Goal: Information Seeking & Learning: Learn about a topic

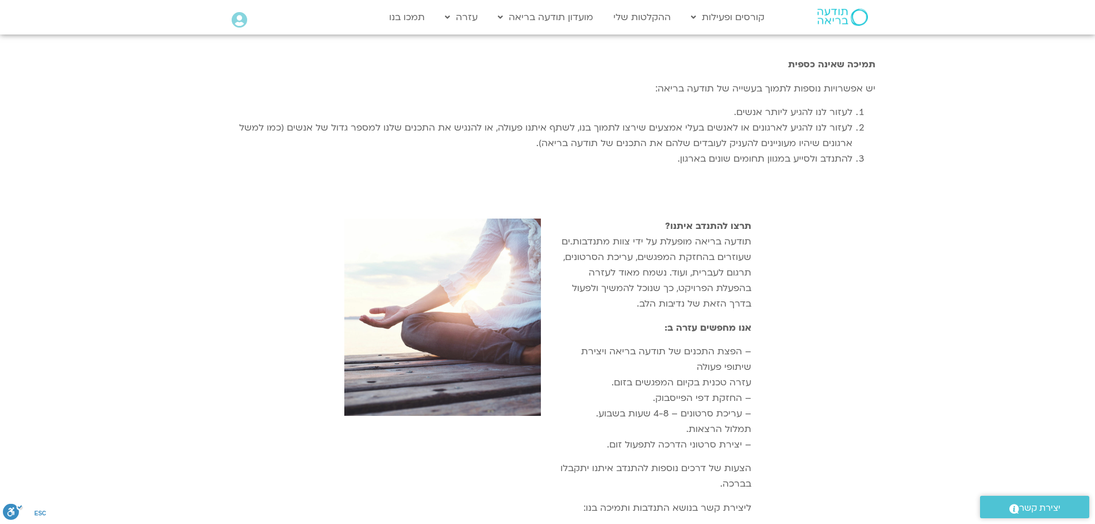
scroll to position [805, 0]
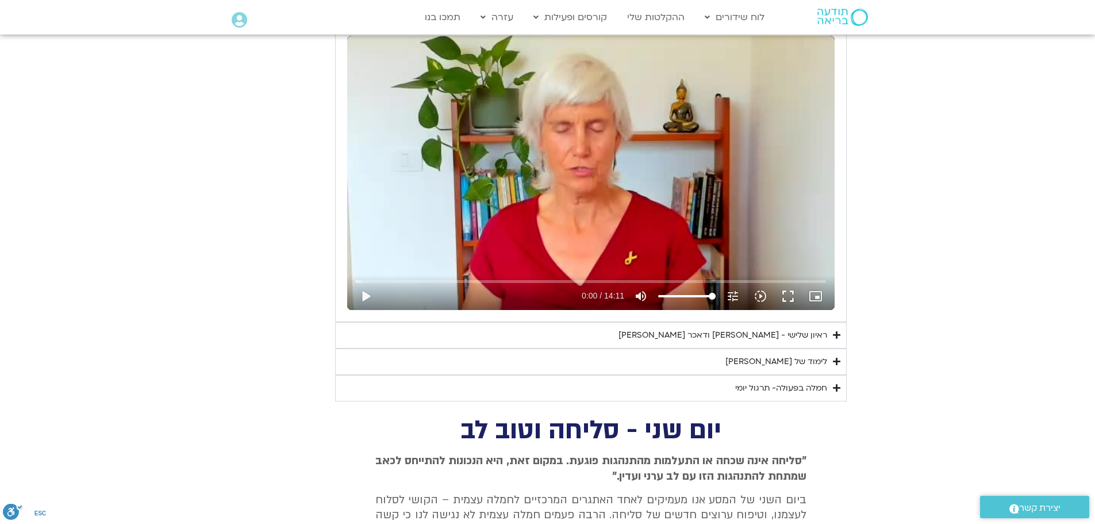
scroll to position [980, 0]
click at [365, 295] on button "play_arrow" at bounding box center [366, 296] width 28 height 28
click at [362, 295] on button "pause" at bounding box center [366, 296] width 28 height 28
click at [369, 290] on button "play_arrow" at bounding box center [366, 296] width 28 height 28
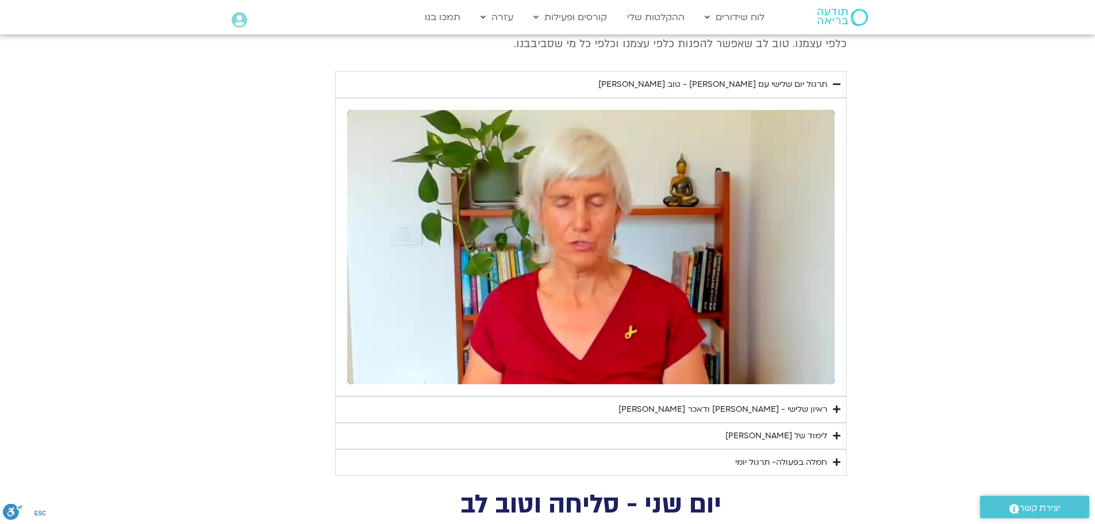
scroll to position [922, 0]
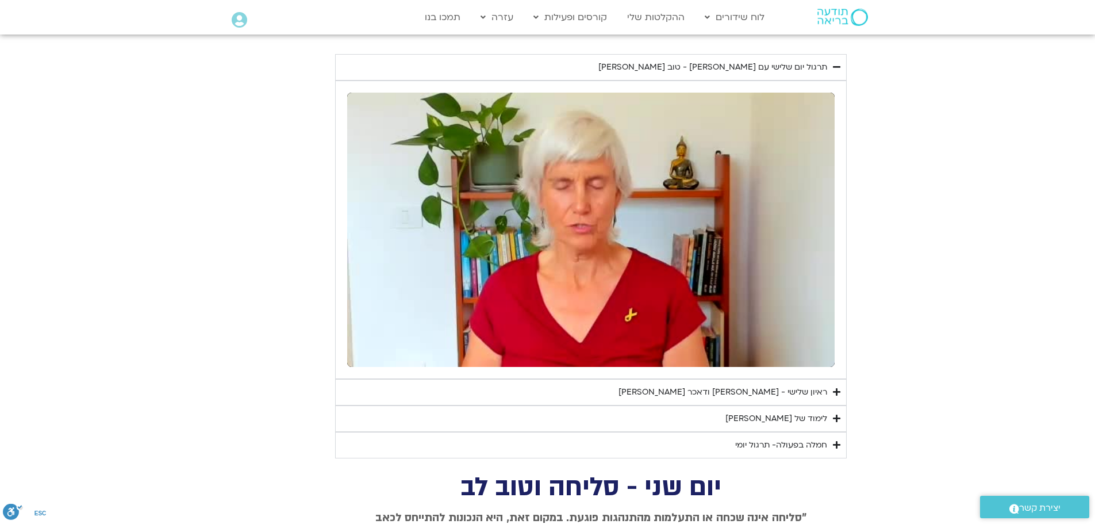
click at [837, 418] on icon "Accordion. Open links with Enter or Space, close with Escape, and navigate with…" at bounding box center [836, 418] width 7 height 9
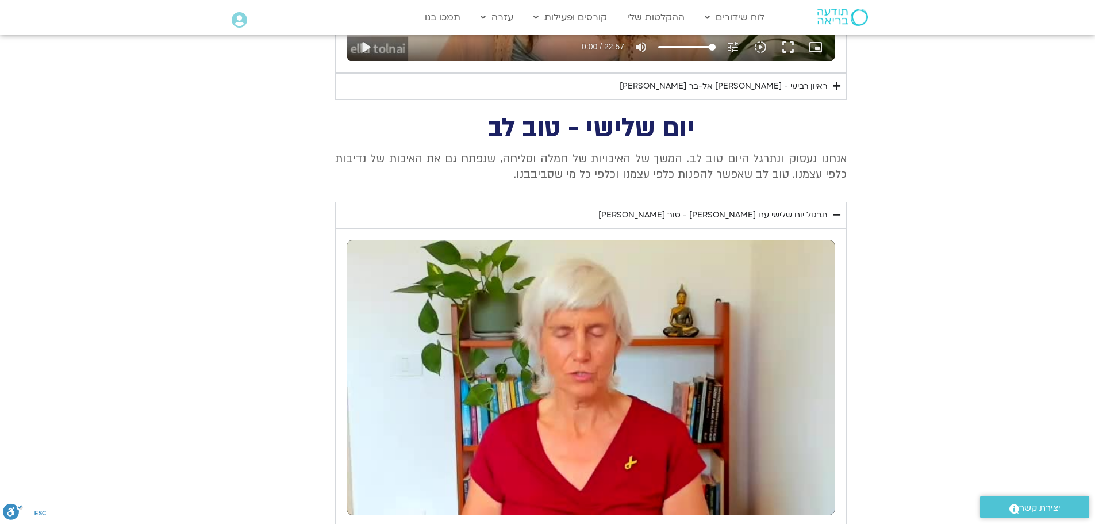
scroll to position [577, 0]
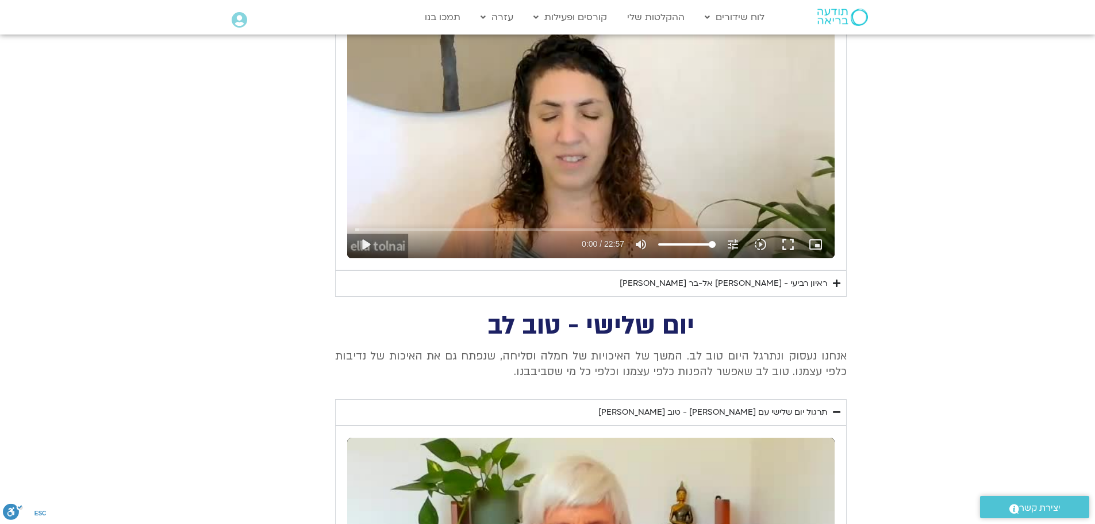
drag, startPoint x: 869, startPoint y: 319, endPoint x: 516, endPoint y: 367, distance: 355.7
copy div "יום שלישי - טוב לב אנחנו נעסוק ונתרגל היום טוב לב. המשך של האיכויות של חמלה וסל…"
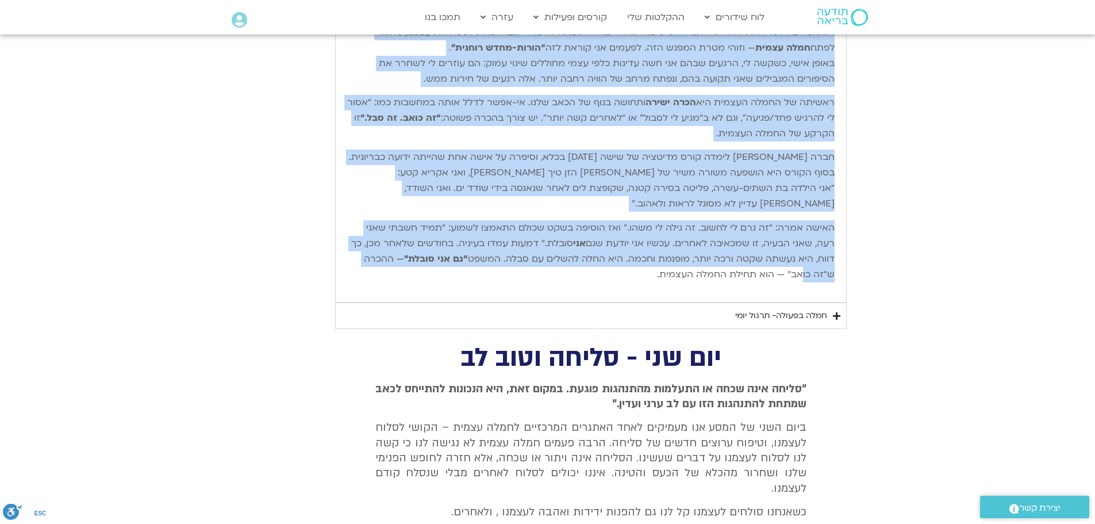
scroll to position [1328, 0]
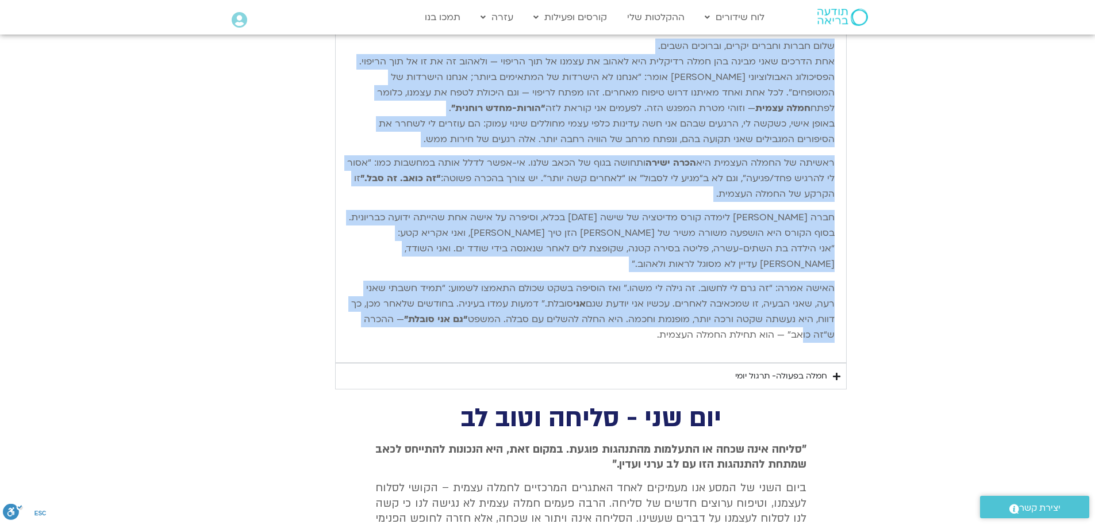
drag, startPoint x: 834, startPoint y: 327, endPoint x: 662, endPoint y: 340, distance: 173.0
click at [662, 340] on div "שלום חברות וחברים יקרים, וברוכים השבים. אחת הדרכים שאני מבינה בהן חמלה רדיקלית …" at bounding box center [591, 195] width 488 height 324
copy div "שלום חברות וחברים יקרים, וברוכים השבים. אחת הדרכים שאני מבינה בהן חמלה רדיקלית …"
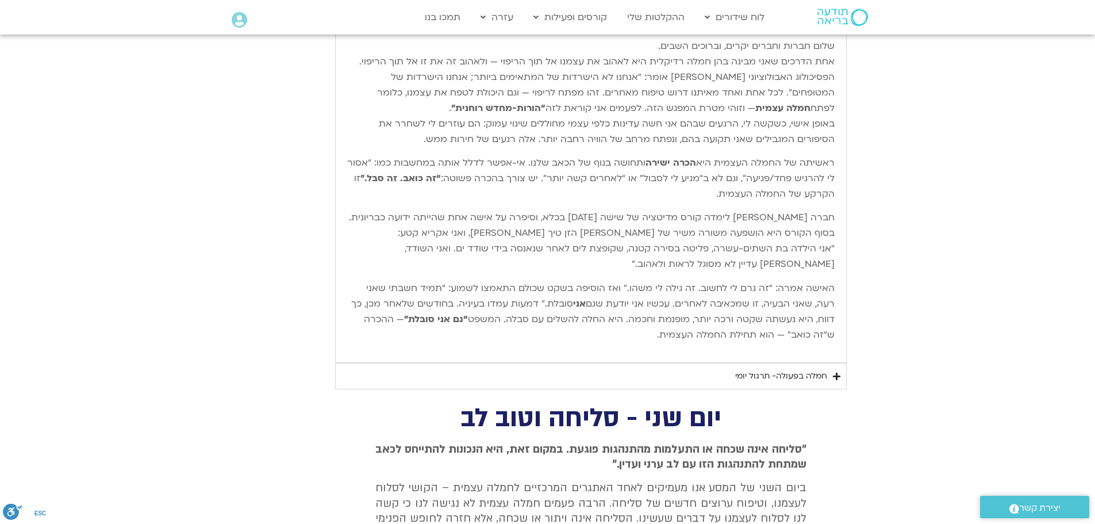
click at [386, 388] on summary "חמלה בפעולה- תרגול יומי" at bounding box center [591, 376] width 512 height 26
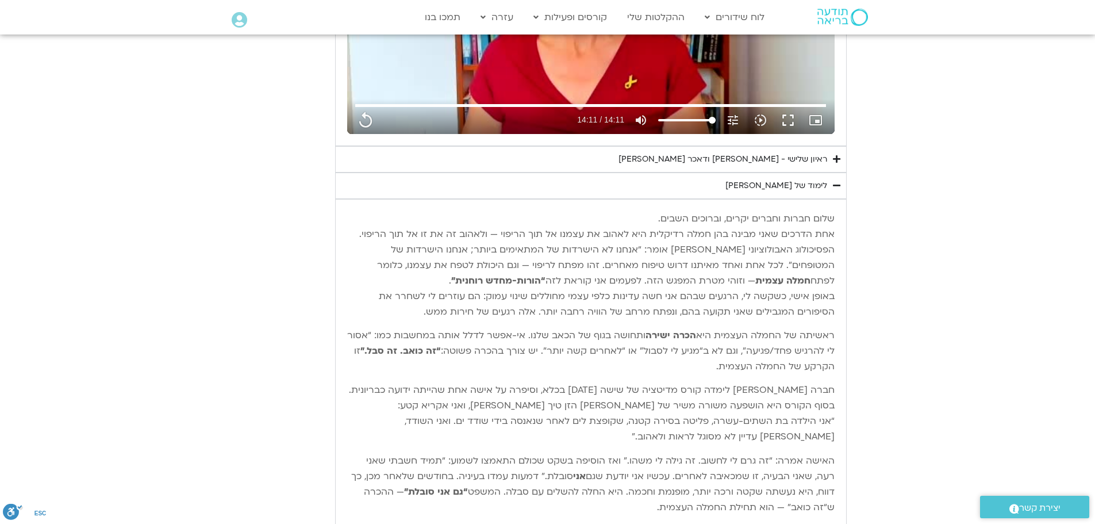
scroll to position [1040, 0]
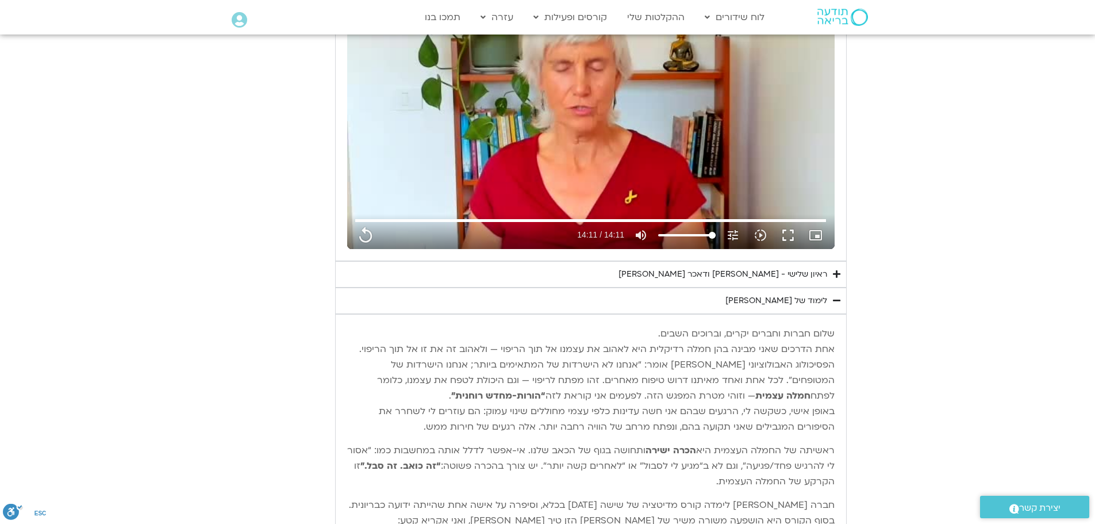
click at [832, 275] on summary "ראיון שלישי - [PERSON_NAME] ודאכר קלטנר" at bounding box center [591, 274] width 512 height 26
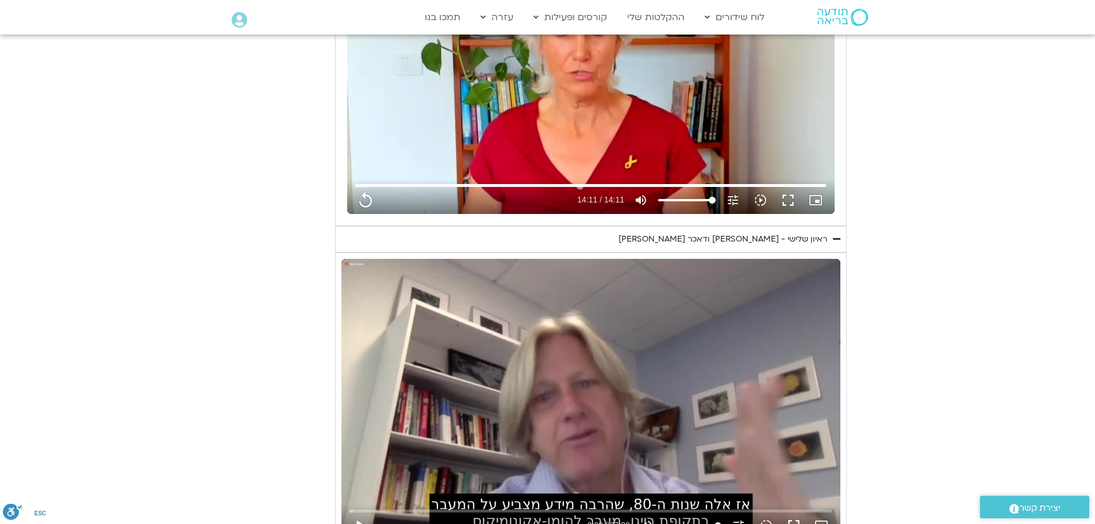
scroll to position [1213, 0]
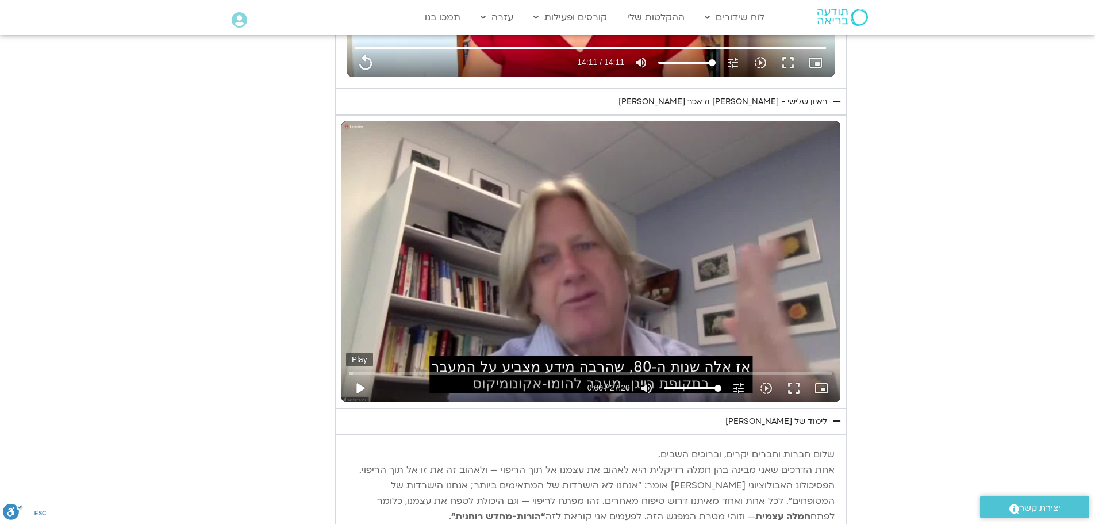
click at [362, 388] on button "play_arrow" at bounding box center [360, 388] width 28 height 28
type input "851.4"
type input "0.01101"
type input "851.4"
type input "0.089493"
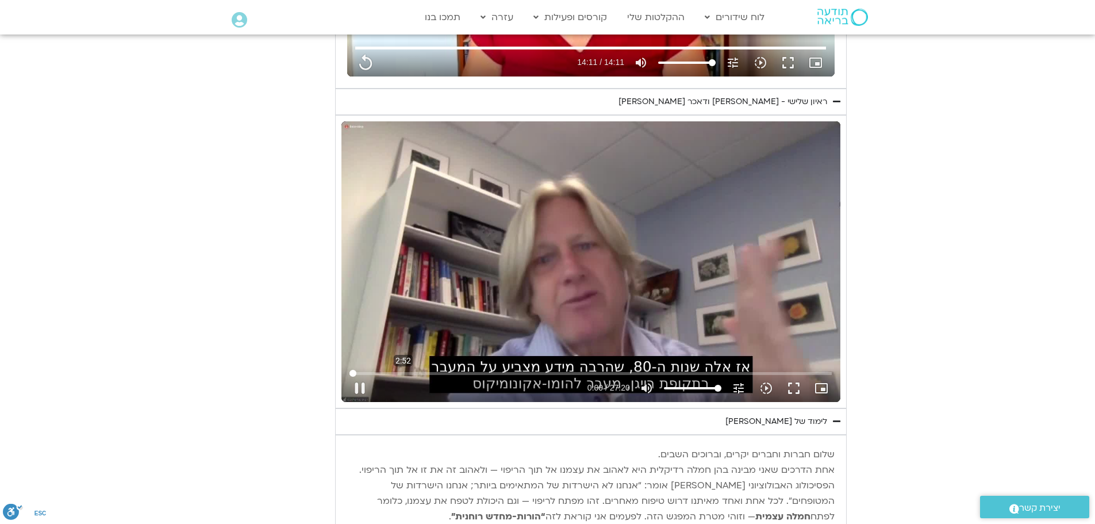
type input "851.4"
type input "0.222766"
type input "851.4"
type input "0.357472"
type input "851.4"
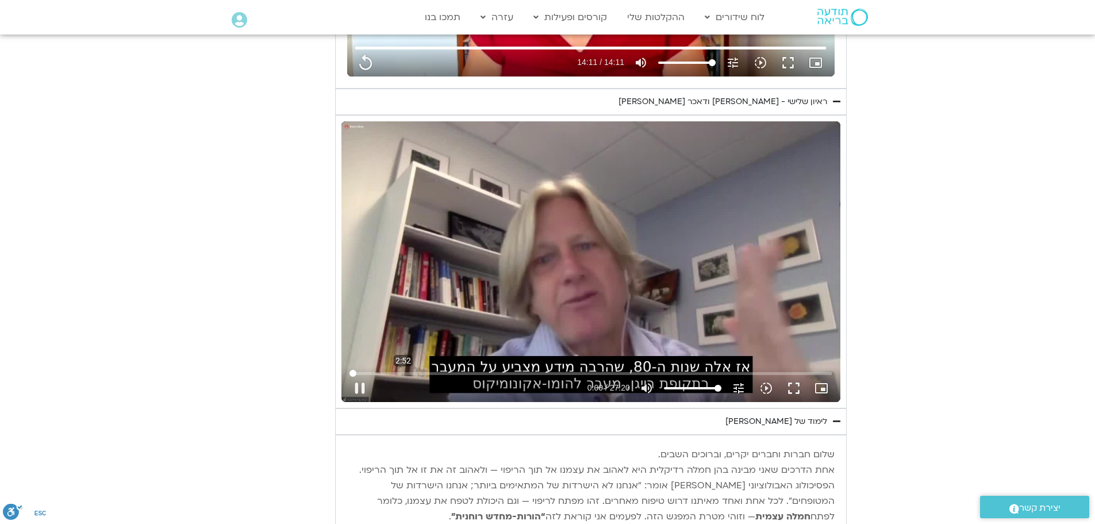
type input "0.49121"
type input "851.4"
type input "0.624712"
type input "851.4"
type input "0.756939"
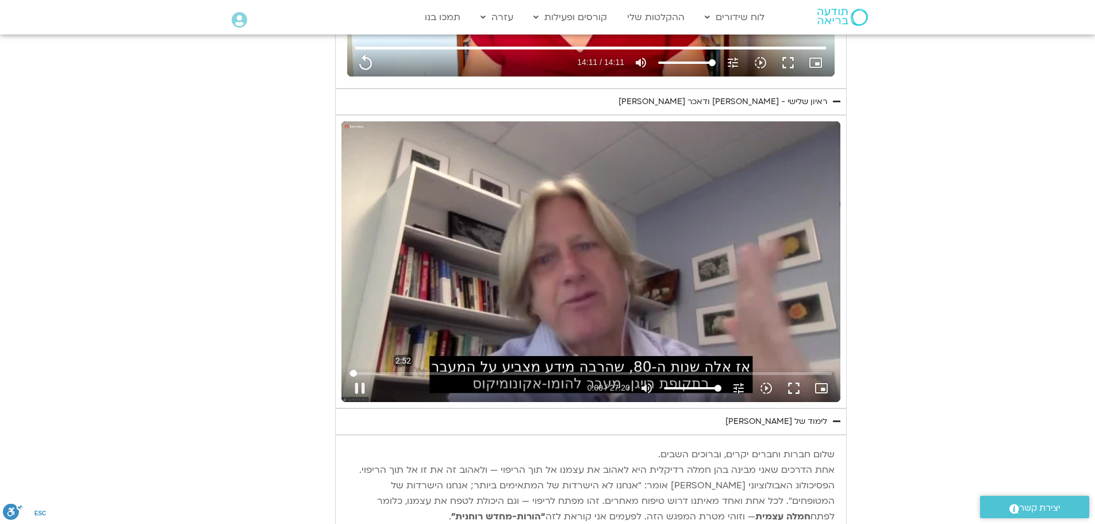
type input "851.4"
type input "0.889442"
type input "851.4"
type input "1.022263"
type input "851.4"
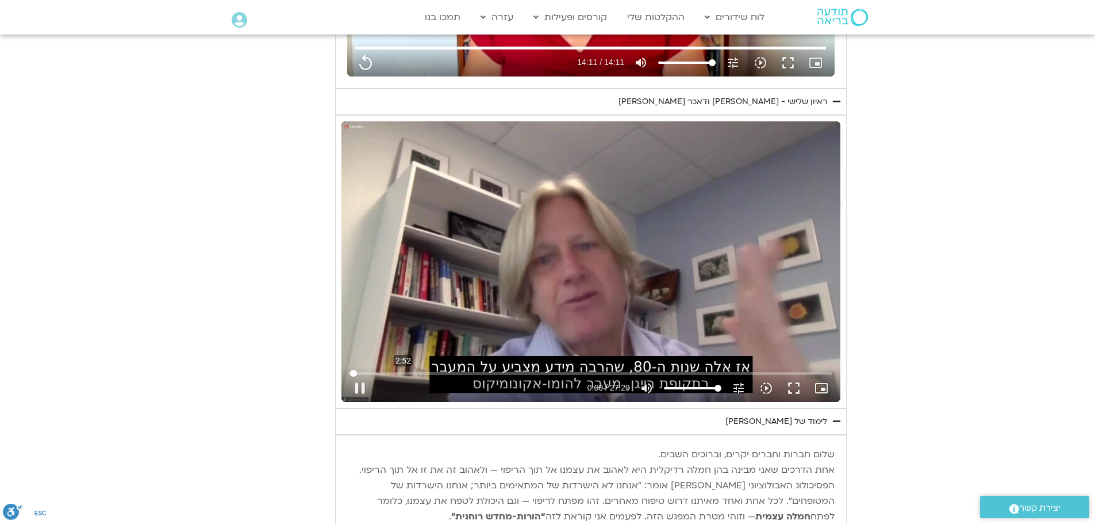
type input "1.155923"
type input "851.4"
type input "1.289276"
type input "851.4"
type input "1.422135"
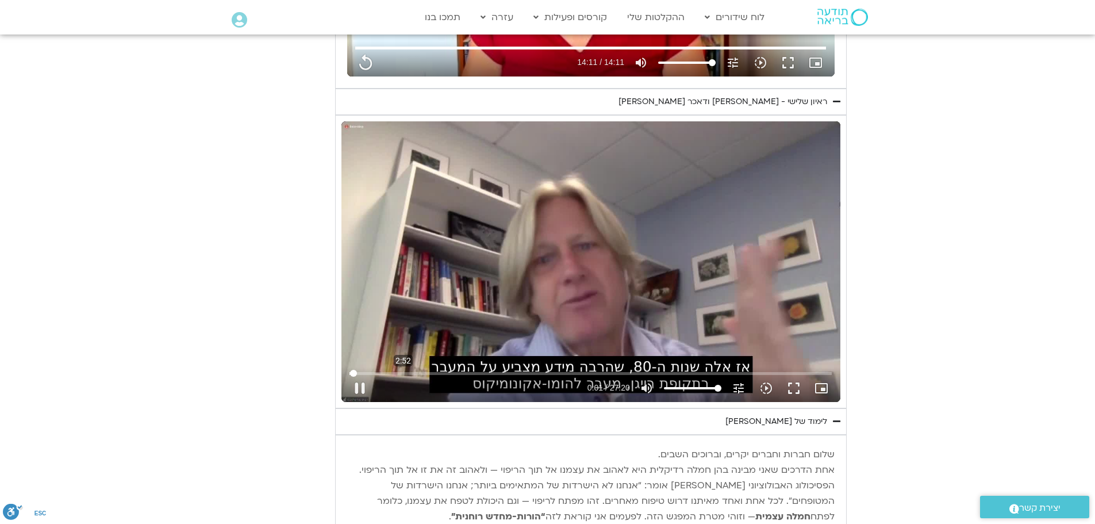
type input "851.4"
type input "1.555868"
type input "851.4"
type input "1.689591"
type input "851.4"
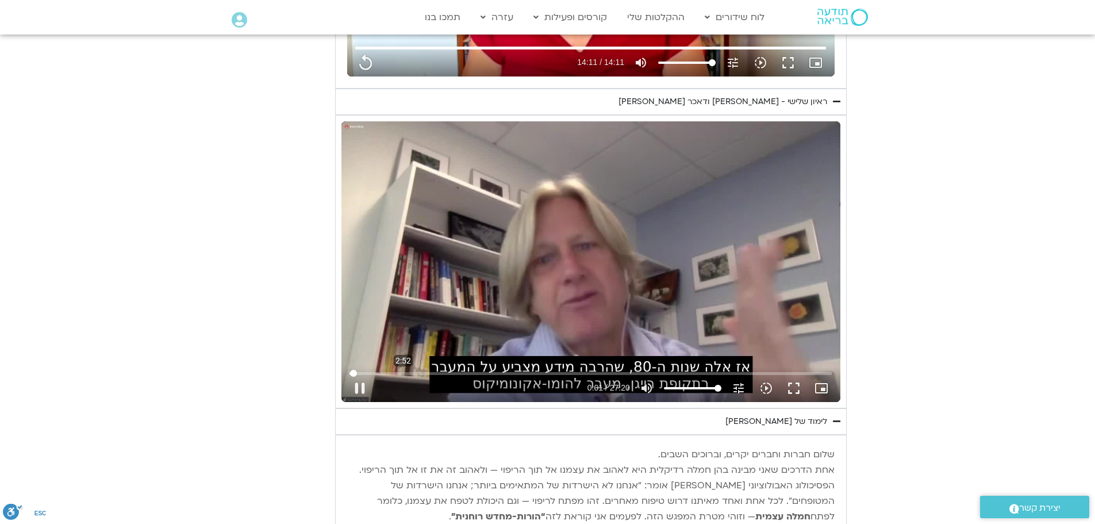
type input "1.825362"
type input "851.4"
type input "1.956357"
type input "851.4"
type input "2.088736"
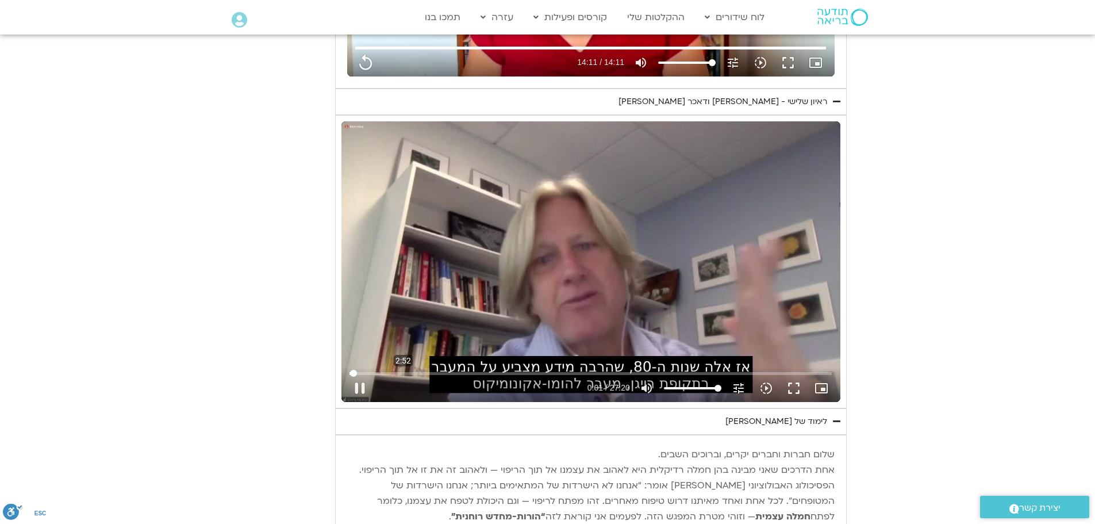
type input "851.4"
type input "2.225452"
type input "851.4"
type input "2.357287"
type input "851.4"
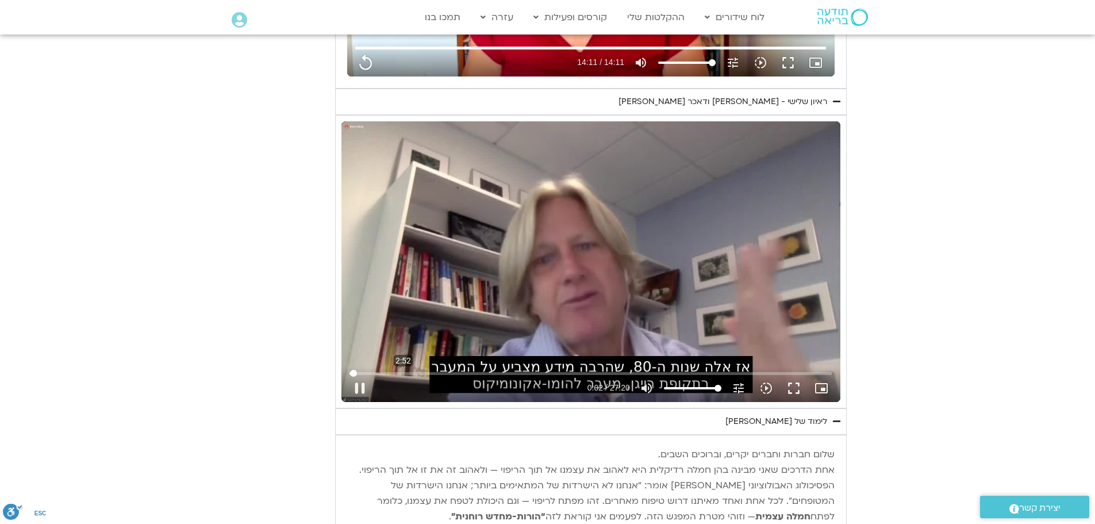
type input "2.48699"
type input "851.4"
type input "2.61812"
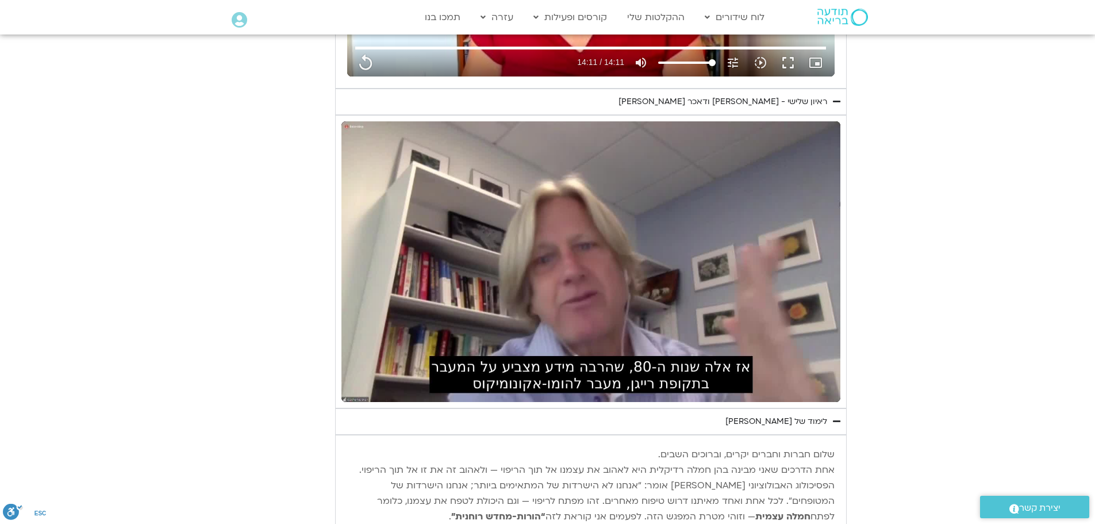
type input "851.4"
type input "16.026178"
type input "851.4"
type input "16.170993"
type input "851.4"
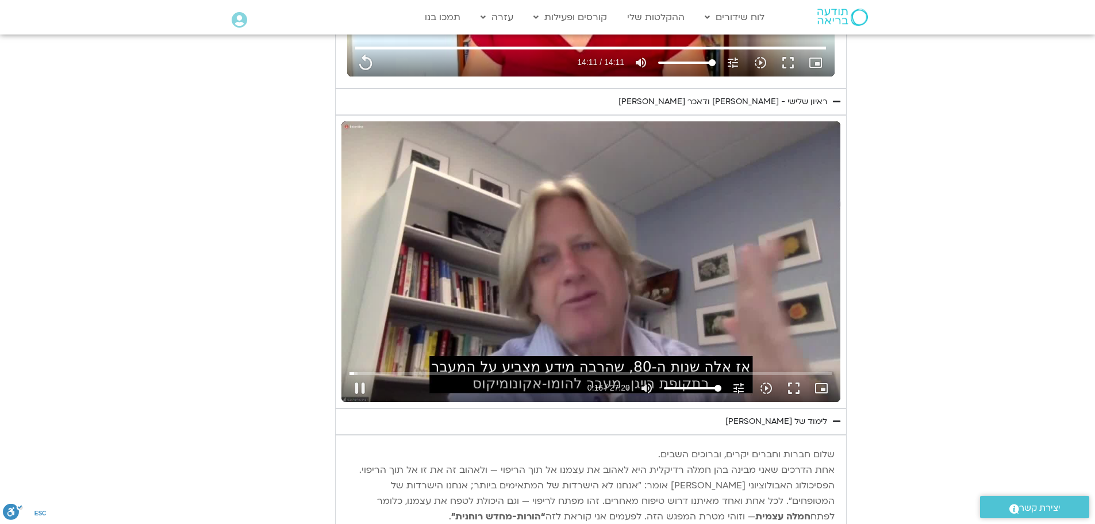
type input "16.220462"
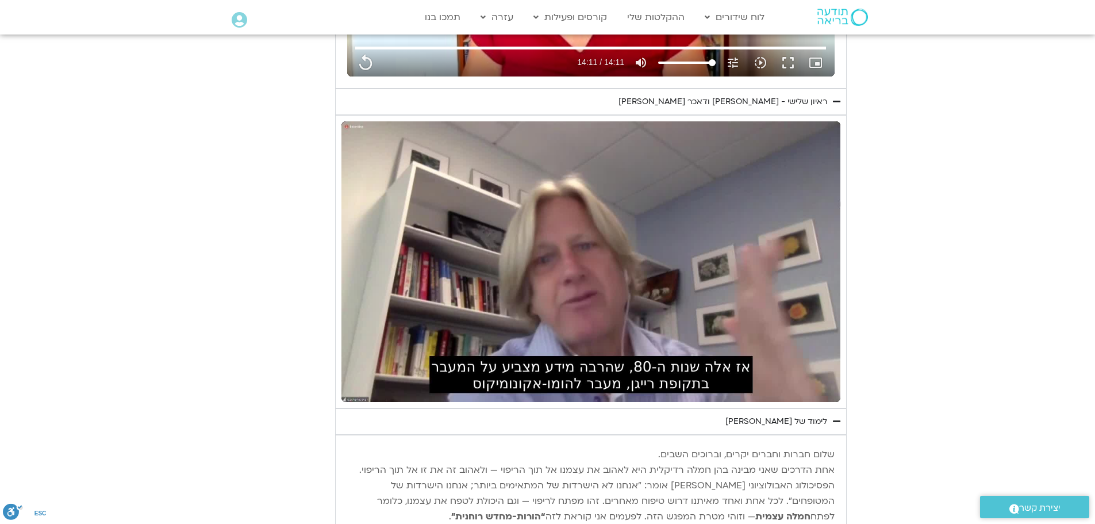
type input "851.4"
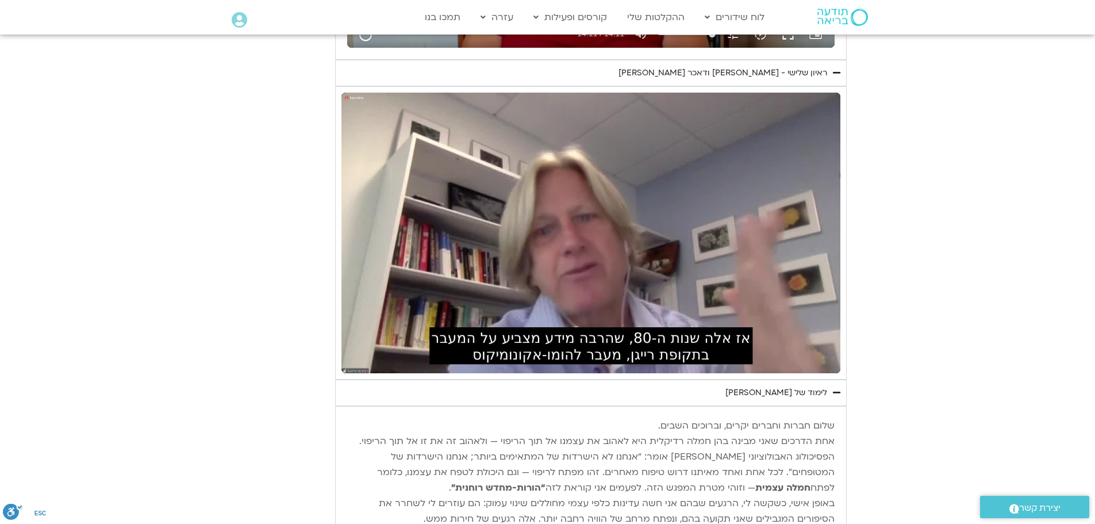
type input "16.693577"
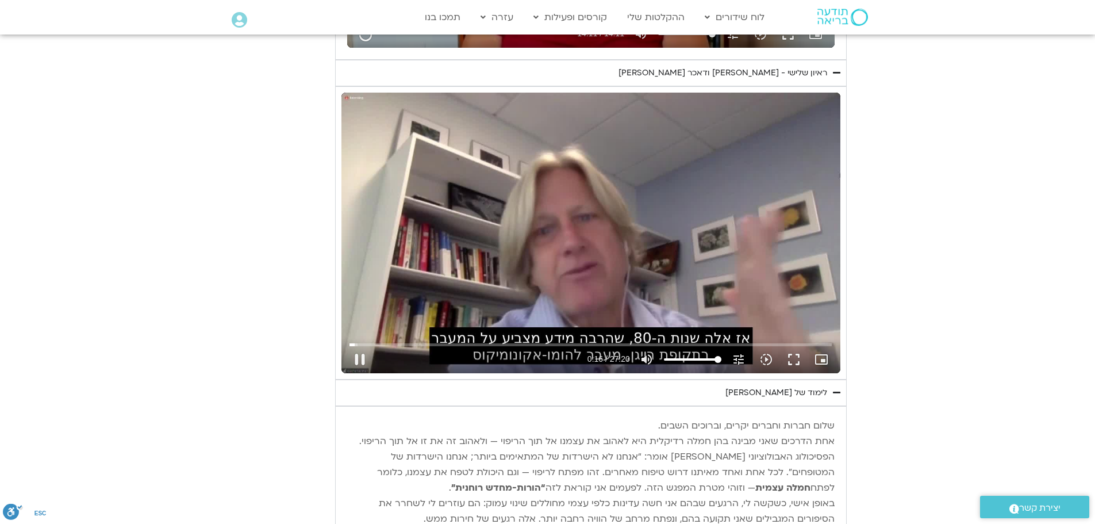
type input "851.4"
type input "16.728793"
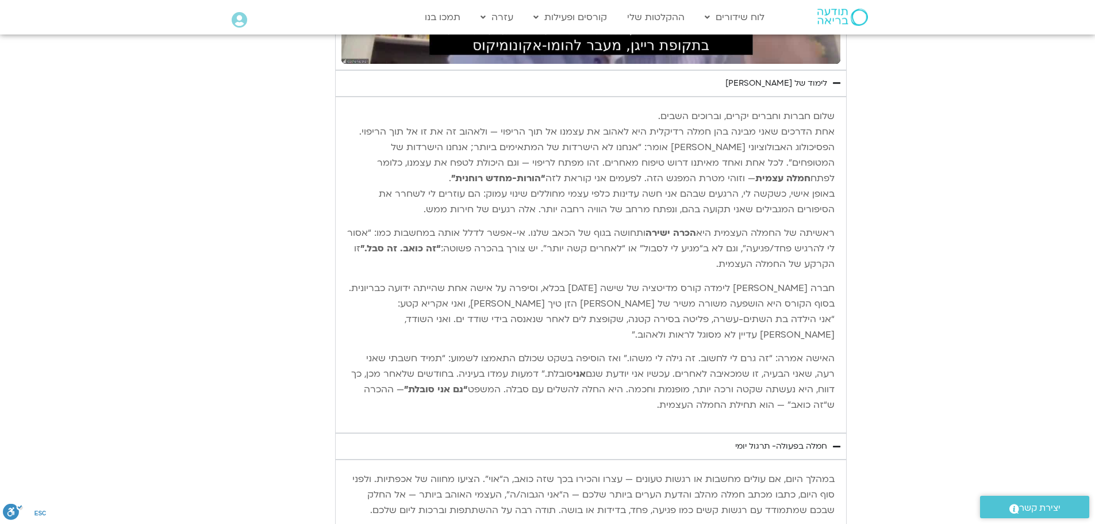
scroll to position [1615, 0]
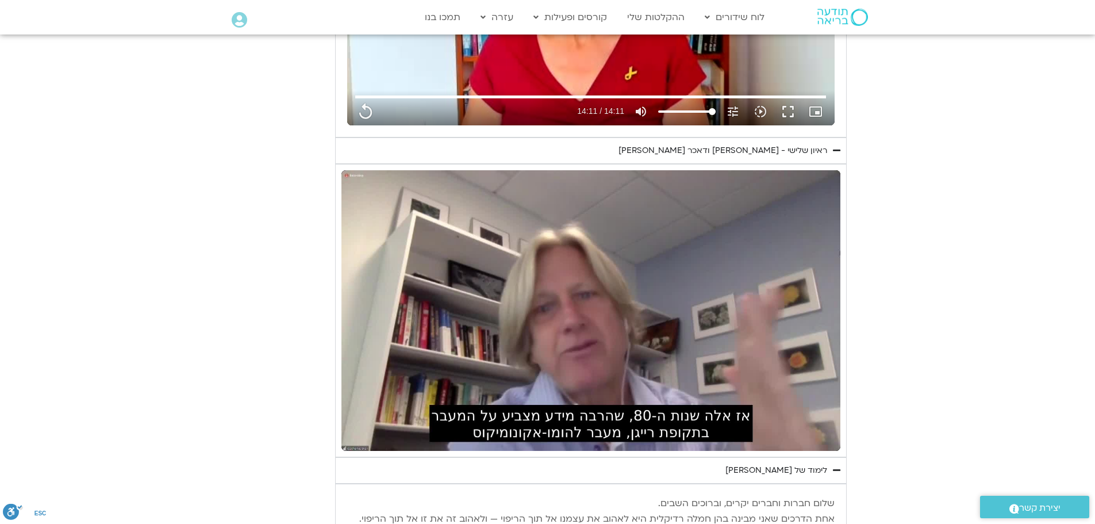
type input "851.4"
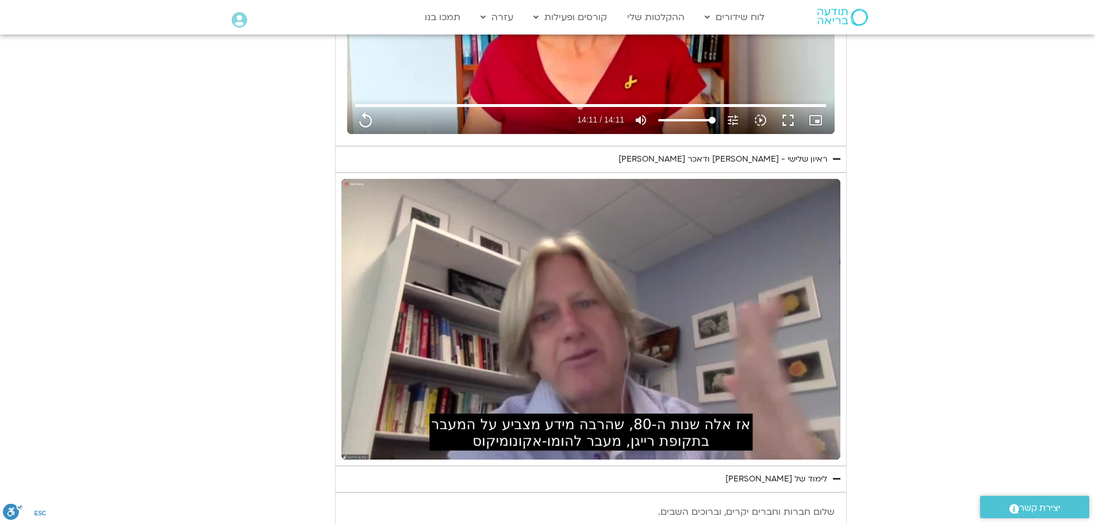
type input "31.160909"
type input "851.4"
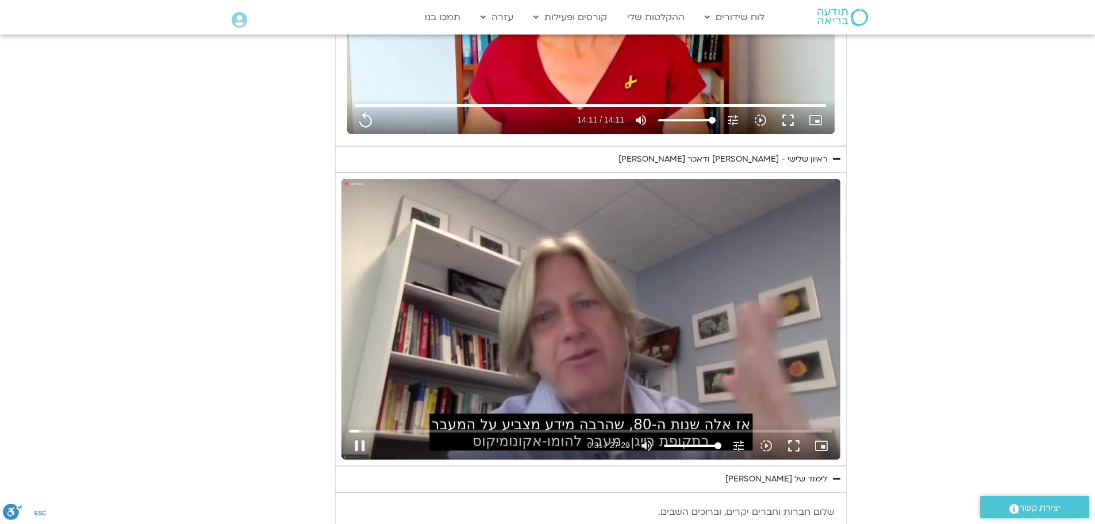
type input "31.204478"
type input "851.4"
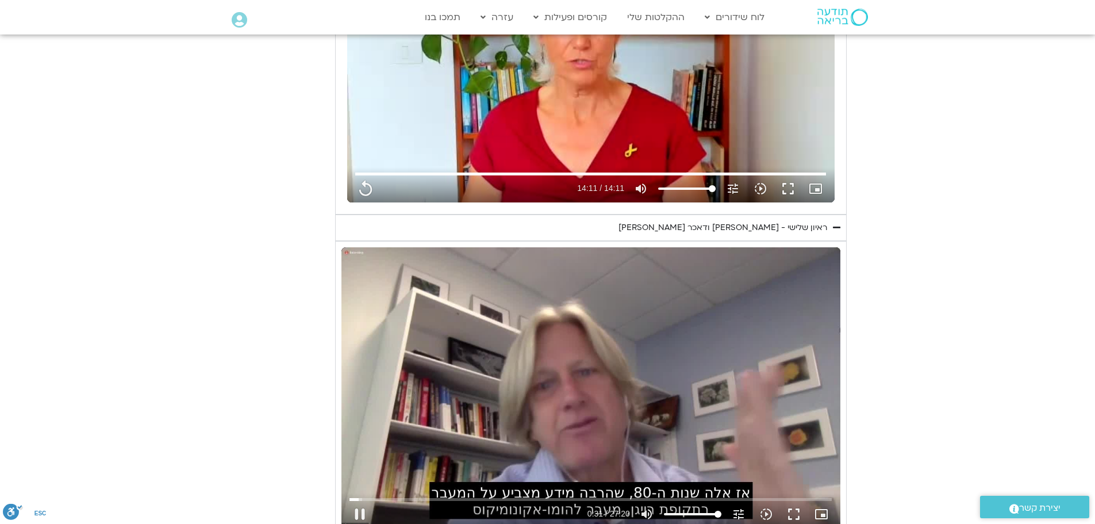
type input "31.332894"
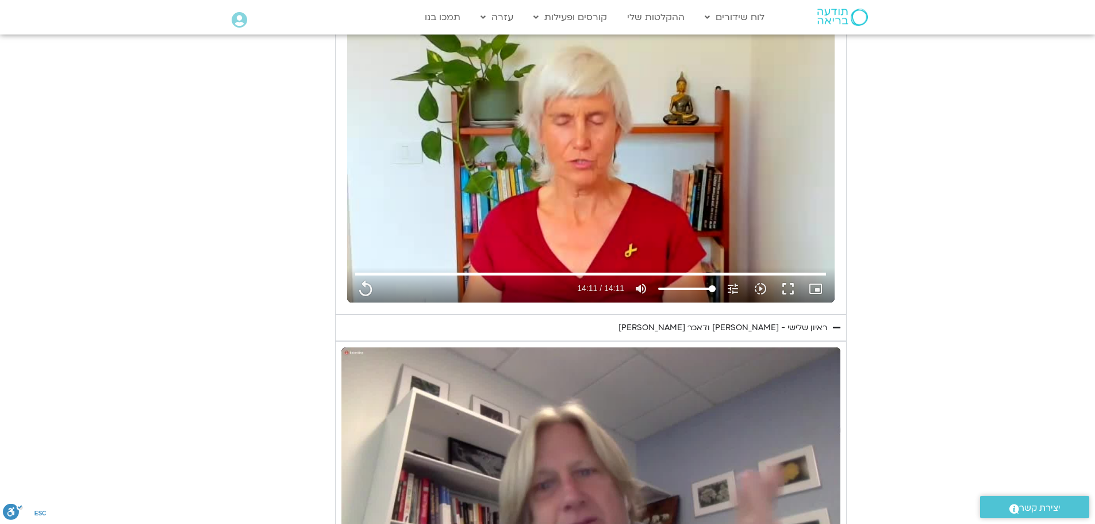
type input "851.4"
type input "31.462779"
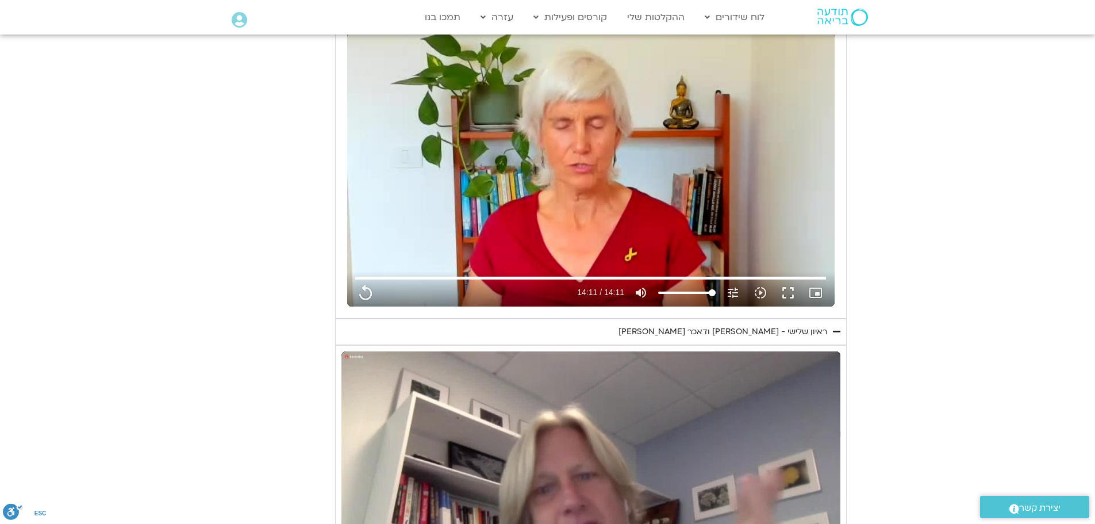
type input "851.4"
type input "31.677639"
type input "851.4"
type input "31.715589"
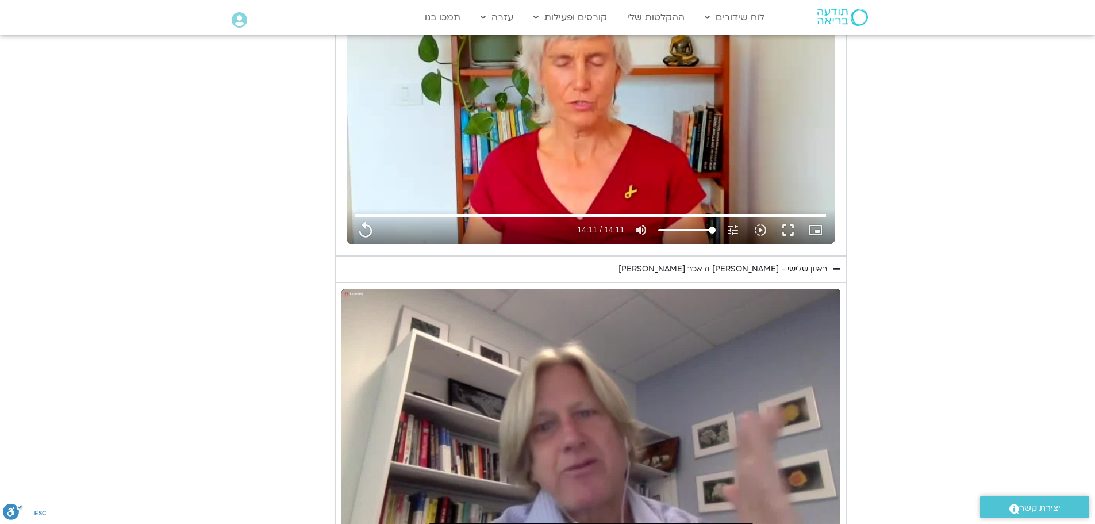
type input "851.4"
type input "31.89805"
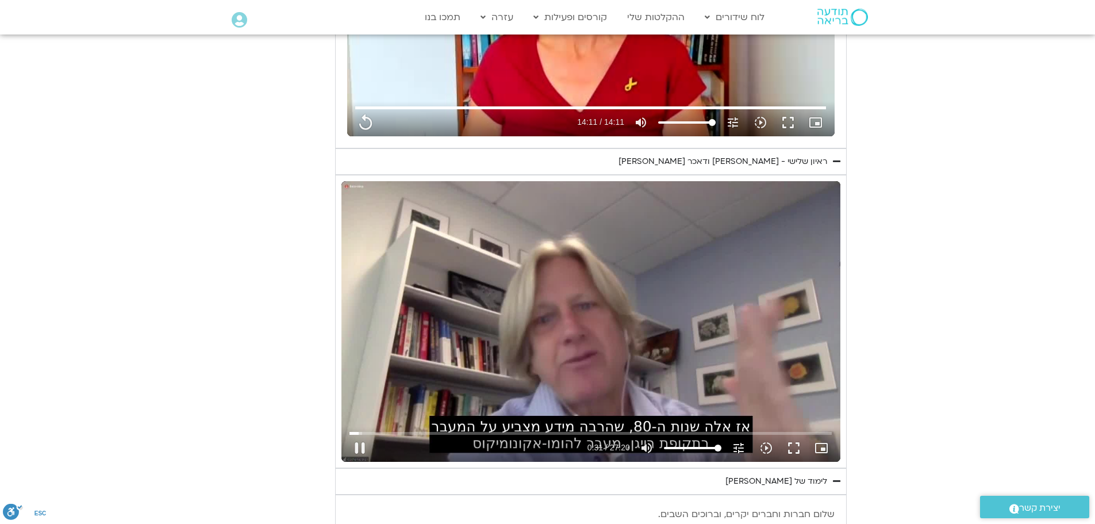
type input "851.4"
type input "31.984627"
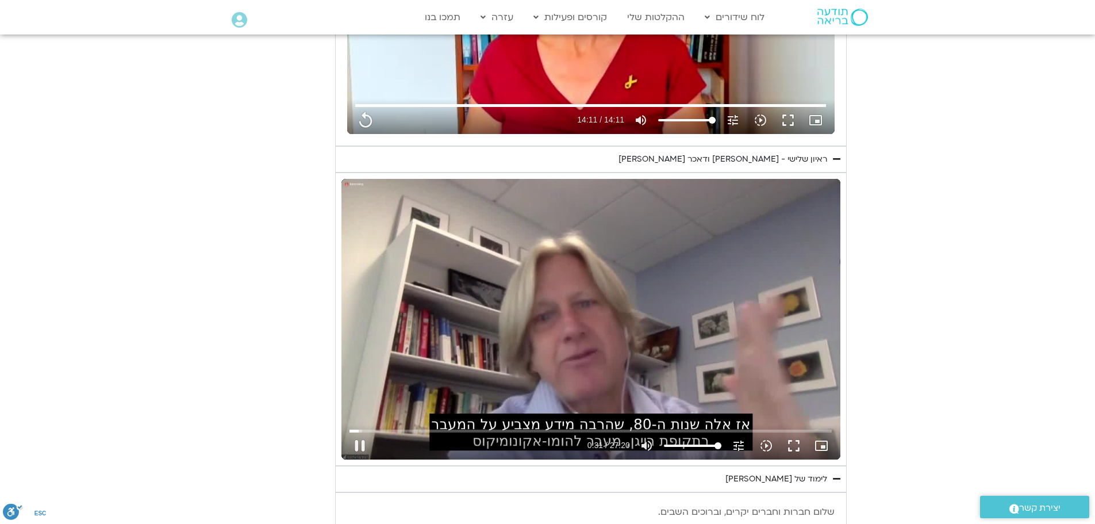
type input "851.4"
type input "32.113147"
type input "851.4"
type input "32.239128"
type input "851.4"
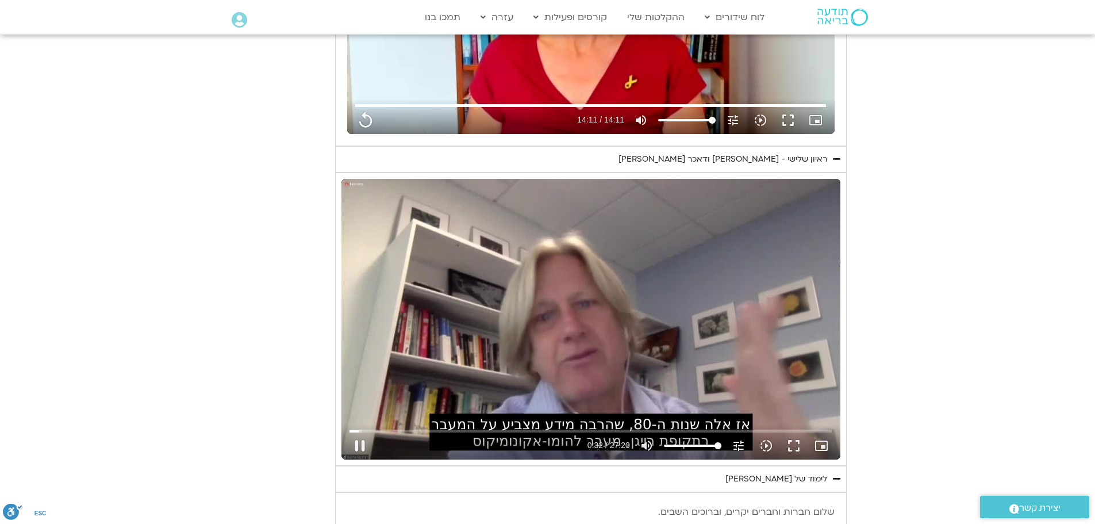
type input "32.368924"
type input "851.4"
type input "32.497489"
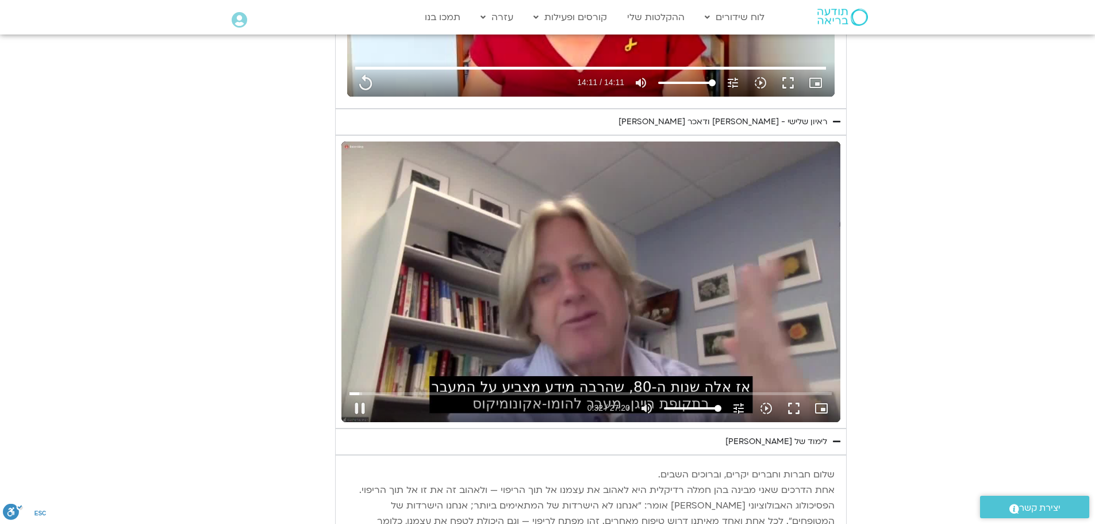
type input "851.4"
type input "32.631619"
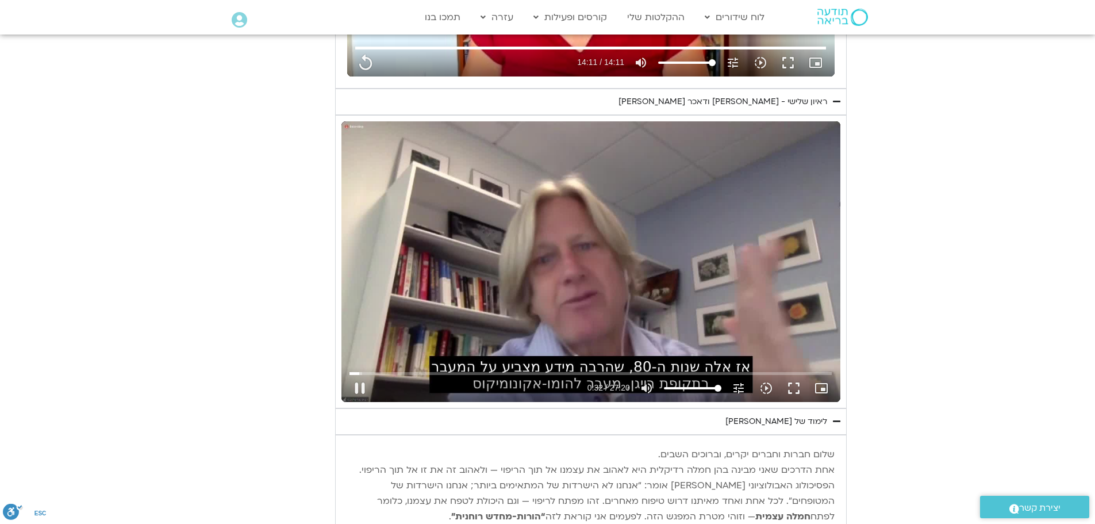
type input "851.4"
type input "32.757667"
type input "851.4"
type input "32.889009"
type input "851.4"
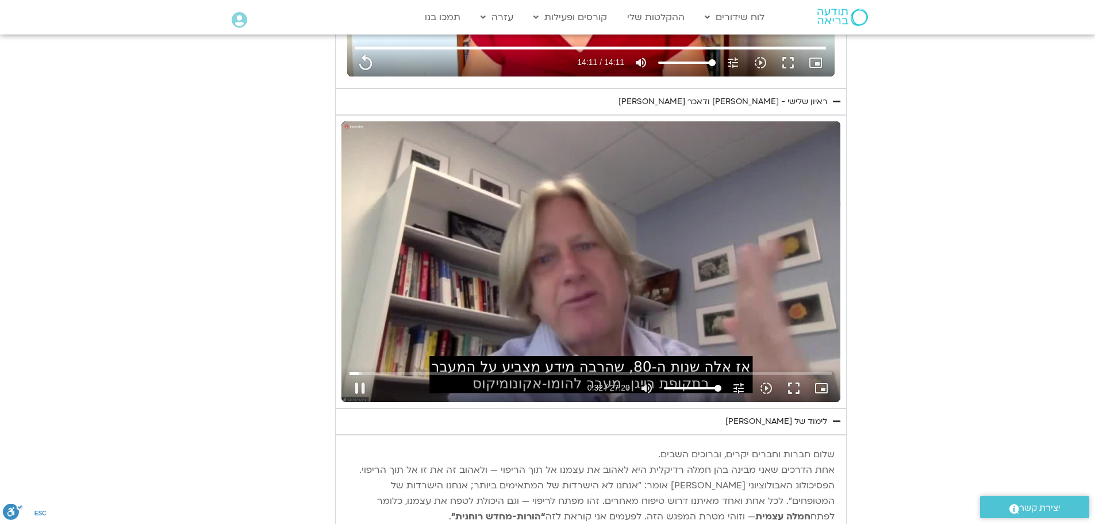
type input "33.024701"
type input "851.4"
type input "33.158032"
type input "851.4"
type input "33.291168"
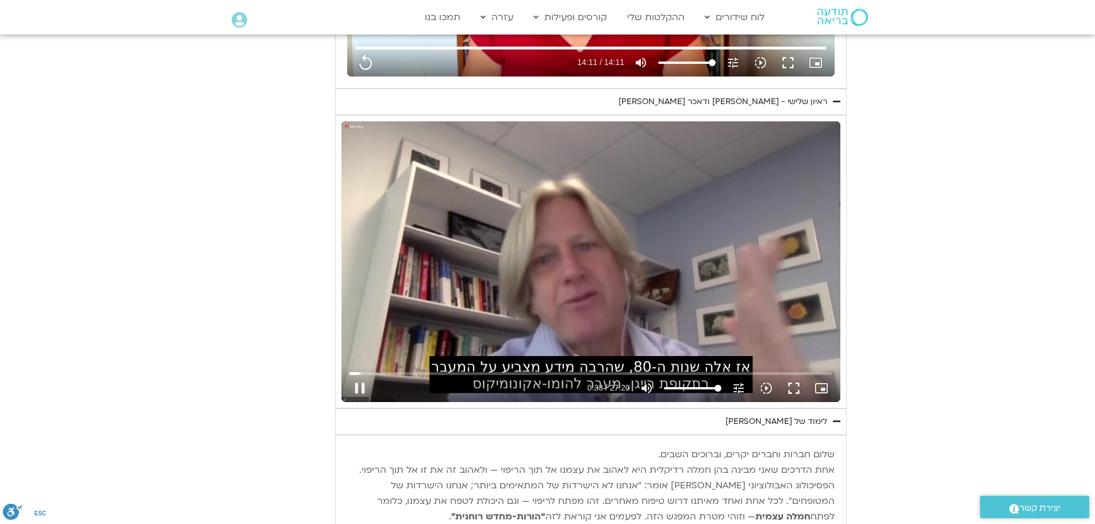
type input "851.4"
type input "33.418052"
type input "851.4"
type input "33.556237"
type input "851.4"
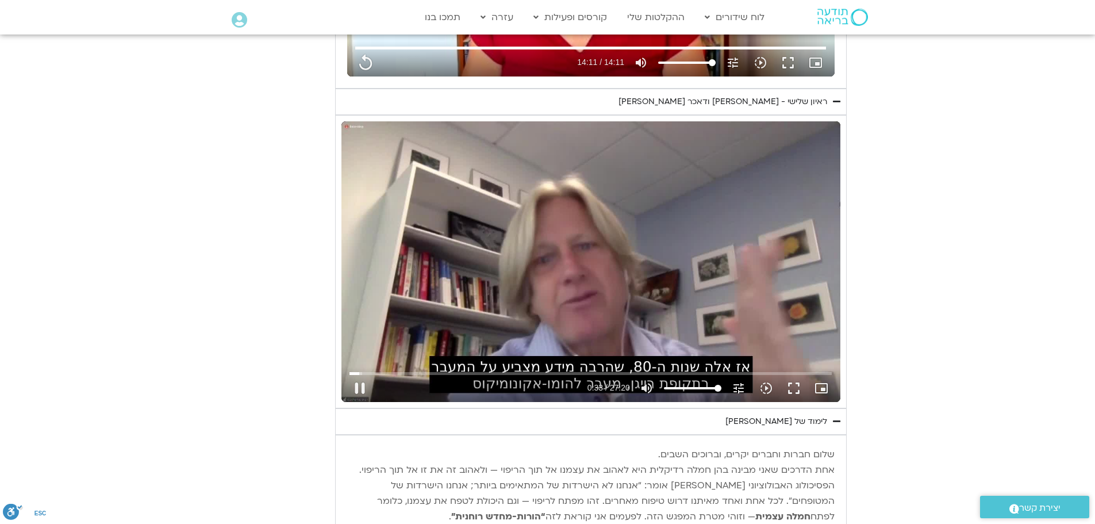
type input "33.68525"
type input "851.4"
type input "33.819293"
type input "851.4"
type input "33.953172"
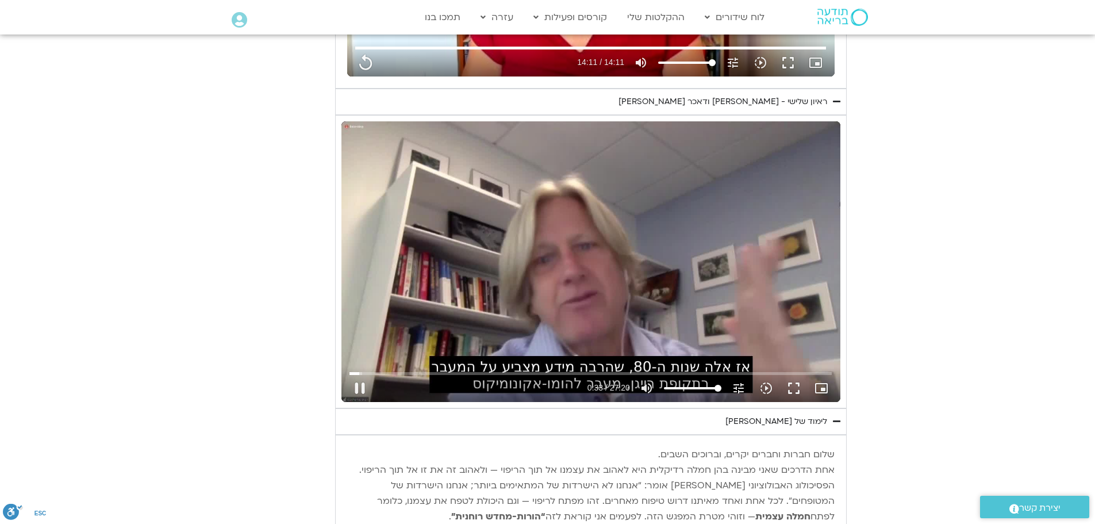
type input "851.4"
type input "34.090936"
type input "851.4"
type input "34.220103"
type input "851.4"
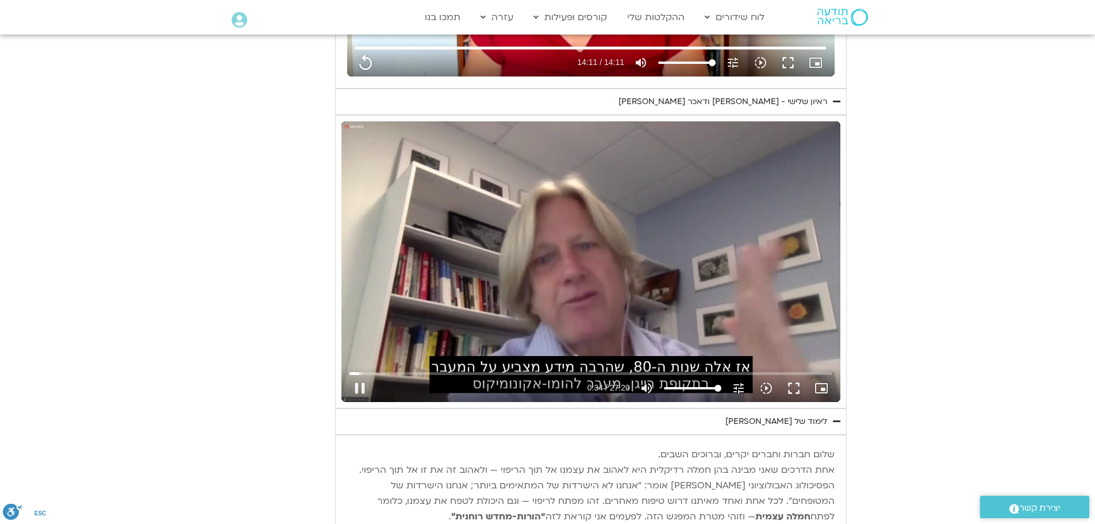
type input "34.350882"
type input "851.4"
type input "34.482176"
type input "851.4"
type input "34.616421"
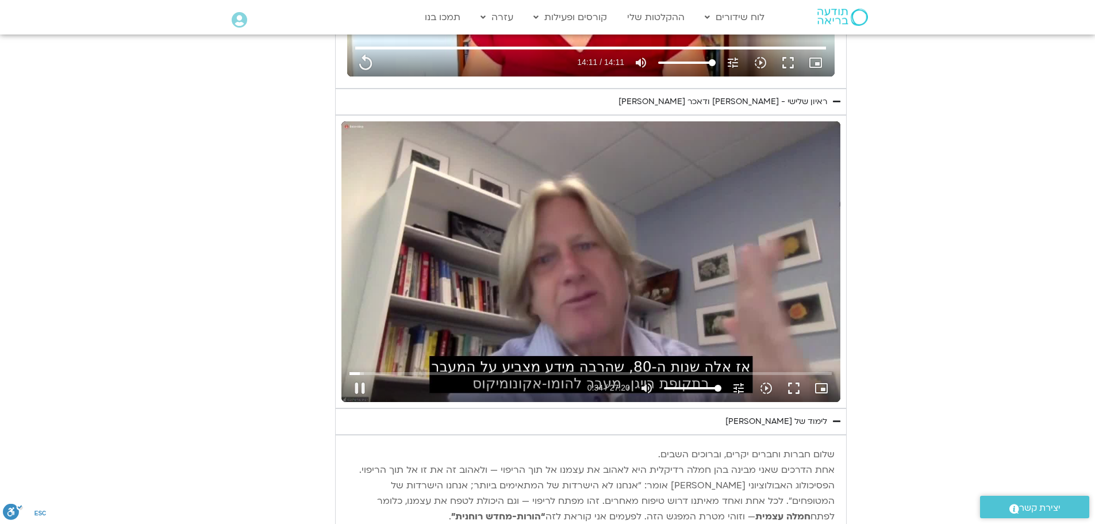
type input "851.4"
type input "34.753352"
type input "851.4"
type input "34.889932"
type input "851.4"
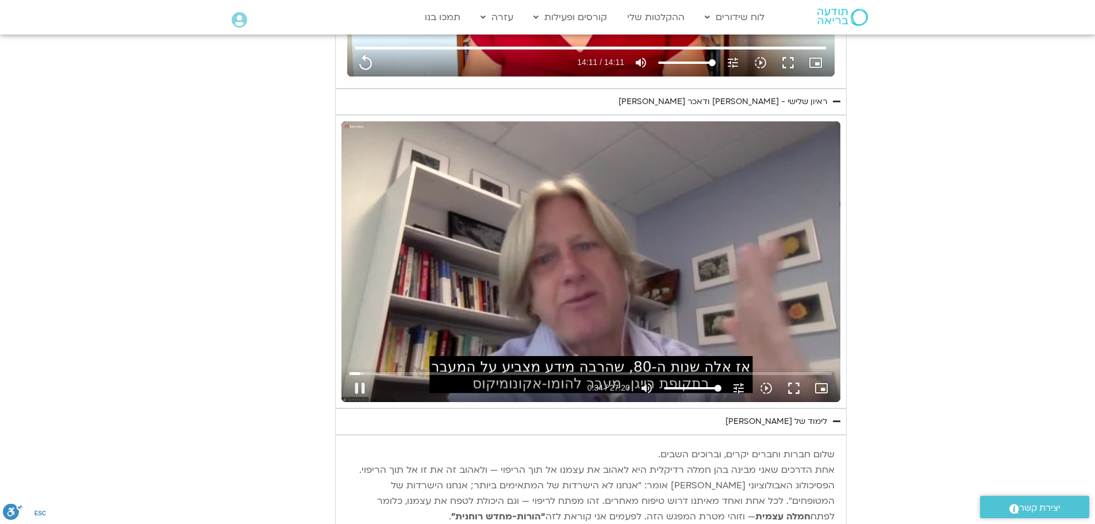
type input "35.023916"
type input "851.4"
type input "35.149868"
type input "851.4"
type input "35.281497"
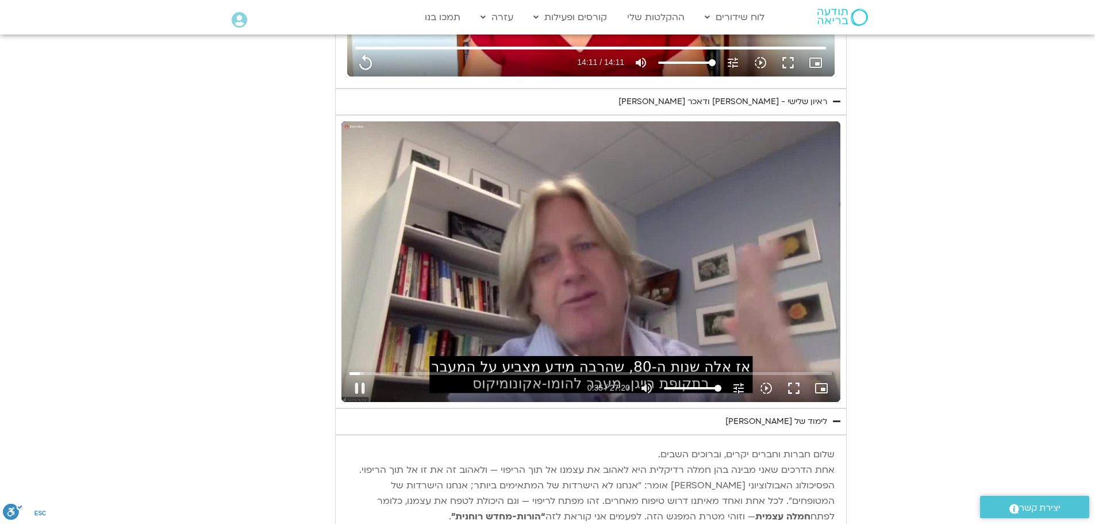
type input "851.4"
type input "35.410999"
type input "851.4"
type input "36.231128"
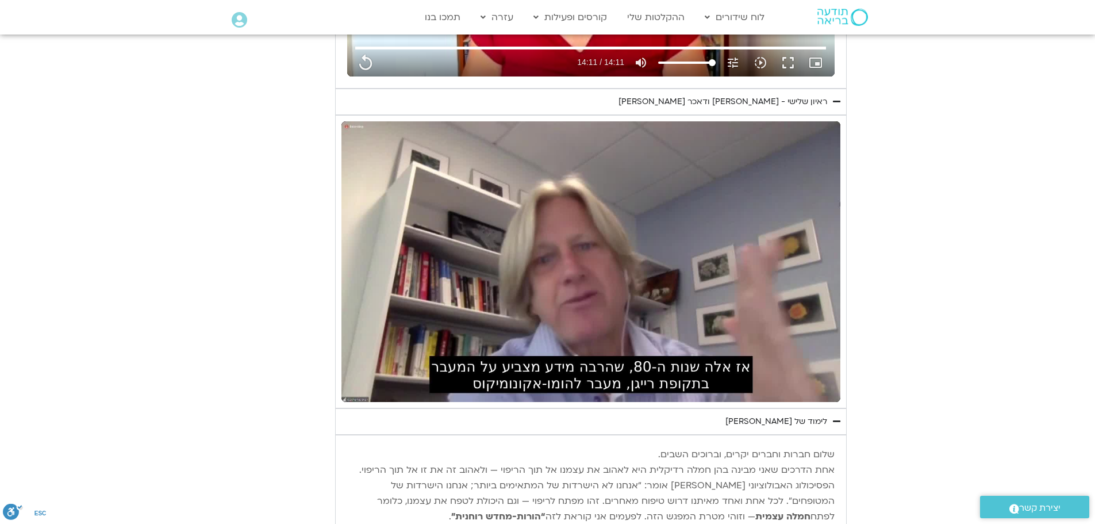
type input "851.4"
type input "39.787448"
type input "851.4"
type input "39.920947"
type input "851.4"
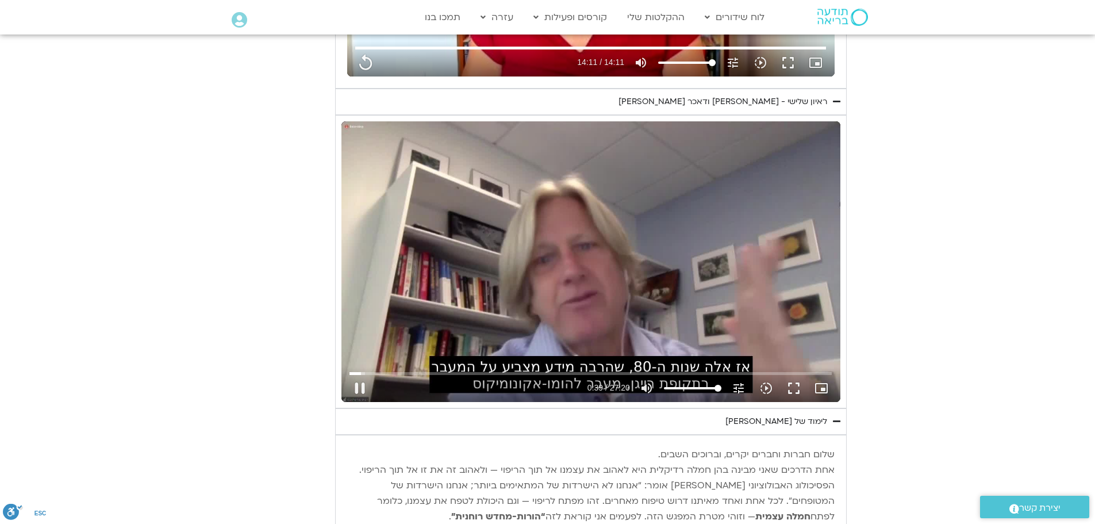
type input "40.021426"
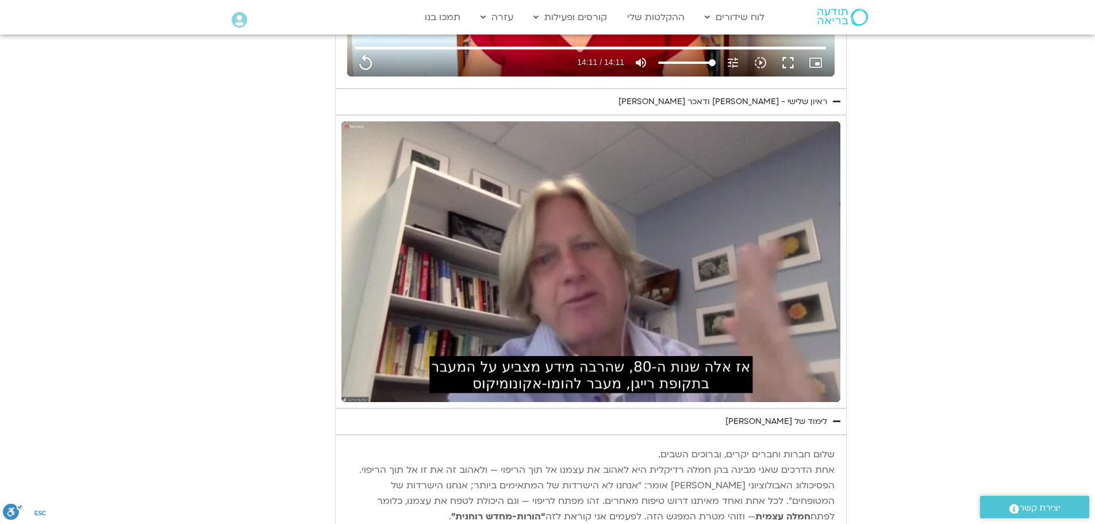
type input "851.4"
type input "40.577458"
type input "851.4"
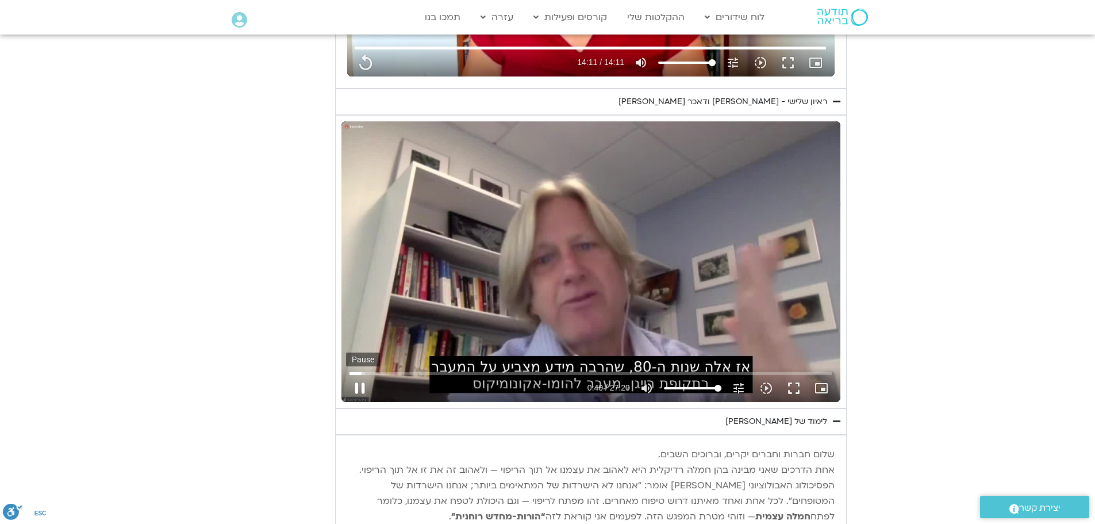
type input "40.704275"
type input "851.4"
type input "40.837412"
type input "851.4"
type input "40.954283"
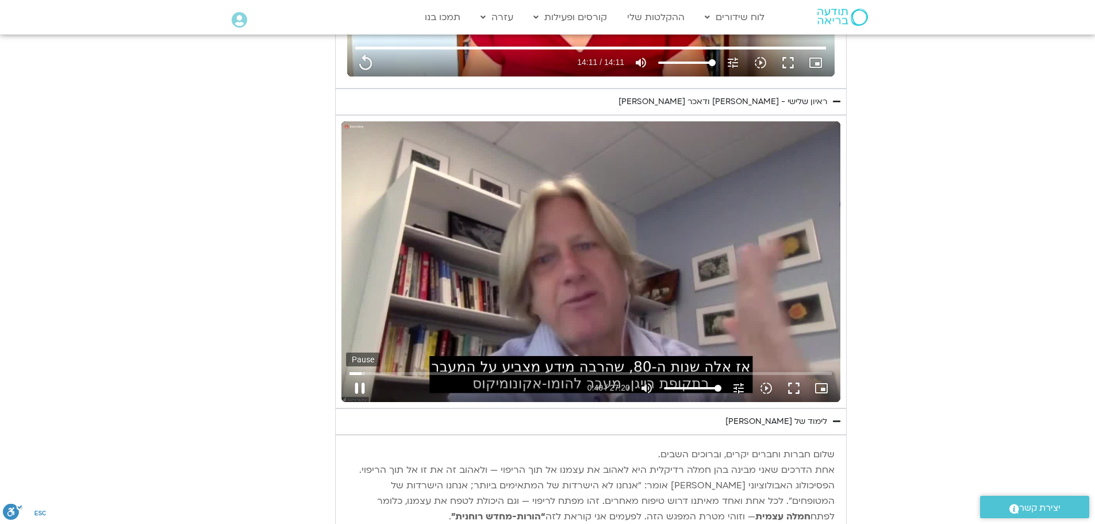
type input "851.4"
type input "41.088636"
type input "851.4"
type input "41.173776"
type input "851.4"
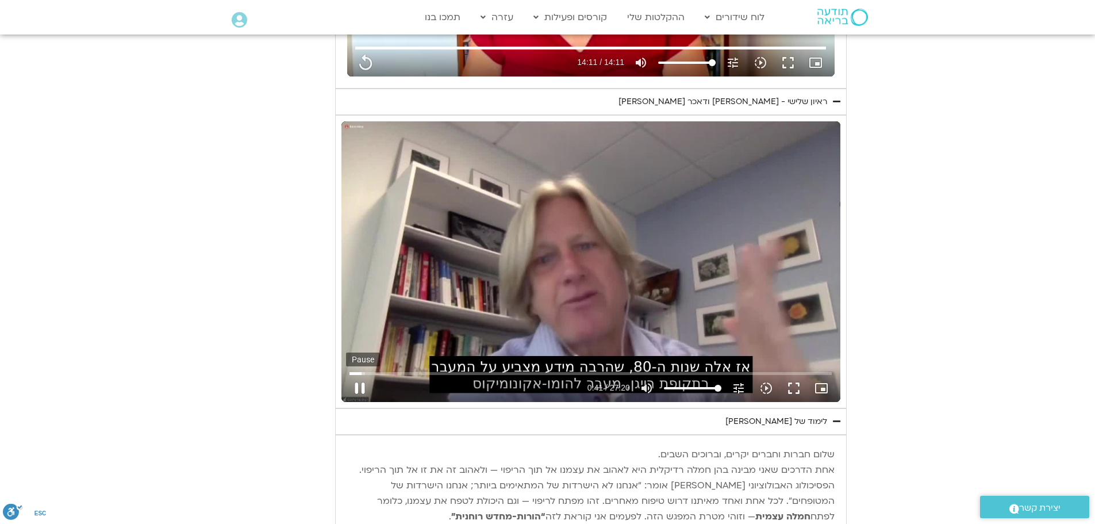
type input "41.250846"
type input "851.4"
type input "41.390035"
type input "851.4"
click at [359, 384] on button "pause" at bounding box center [360, 388] width 28 height 28
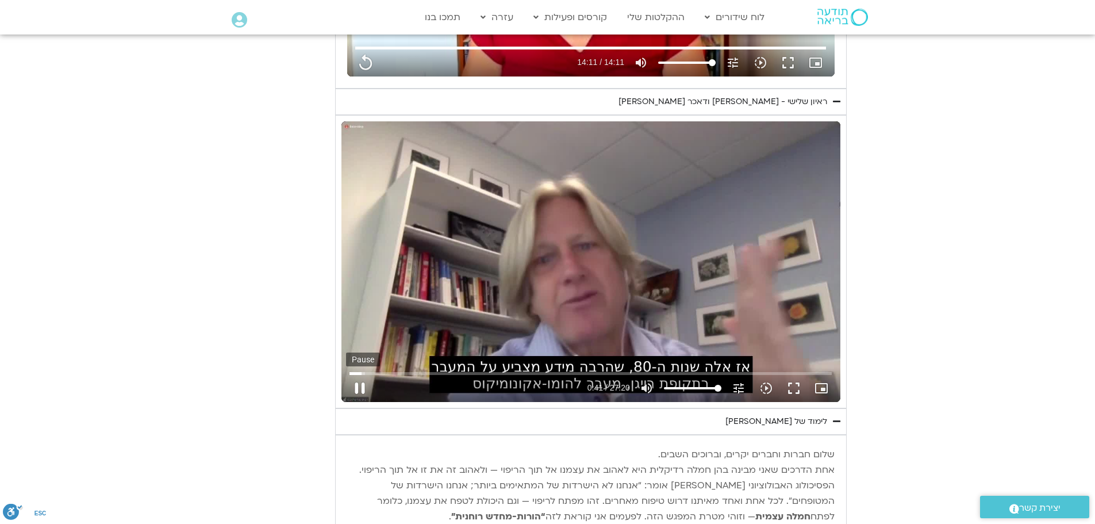
type input "41.547347"
type input "851.4"
click at [361, 389] on button "play_arrow" at bounding box center [360, 388] width 28 height 28
type input "41.547356"
type input "851.4"
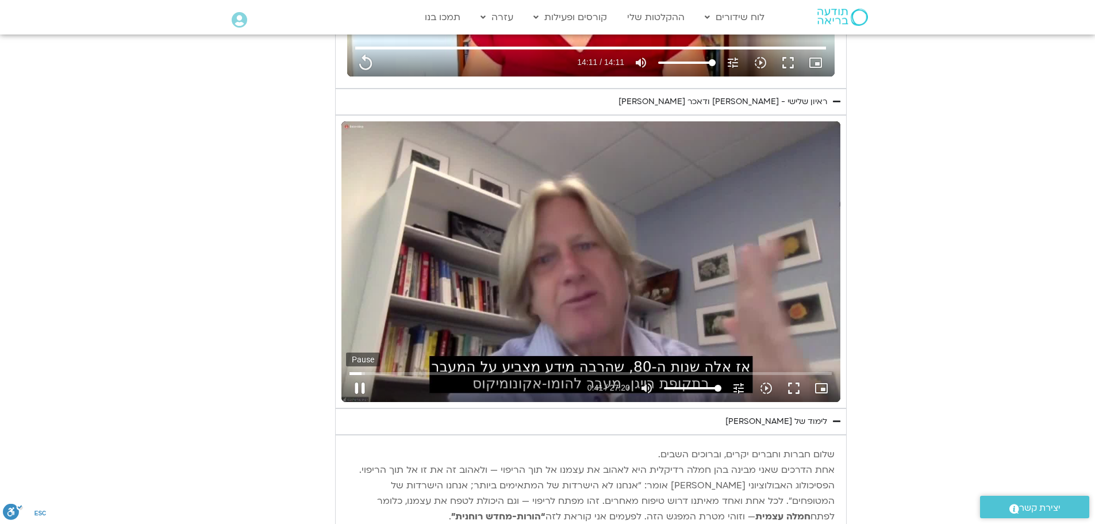
type input "41.562153"
type input "851.4"
type input "41.666997"
type input "851.4"
type input "41.80194"
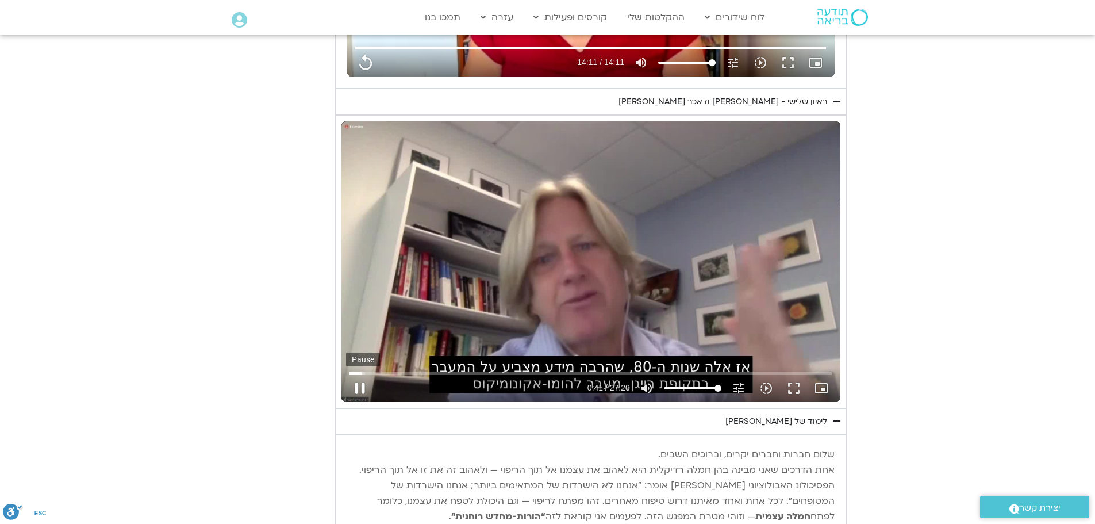
type input "851.4"
type input "42.060199"
type input "851.4"
type input "42.192941"
type input "851.4"
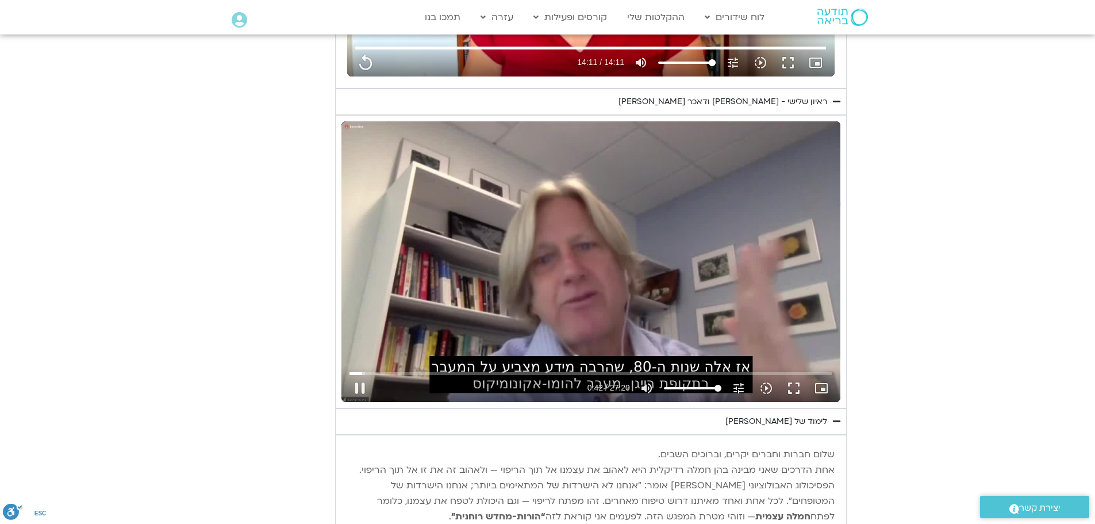
type input "42.327109"
type input "851.4"
type input "42.375934"
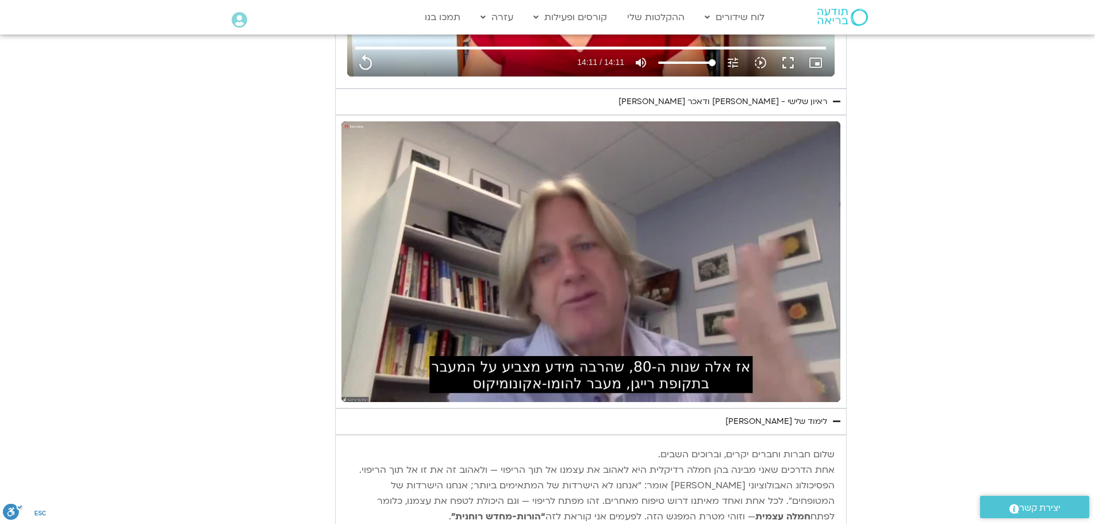
type input "851.4"
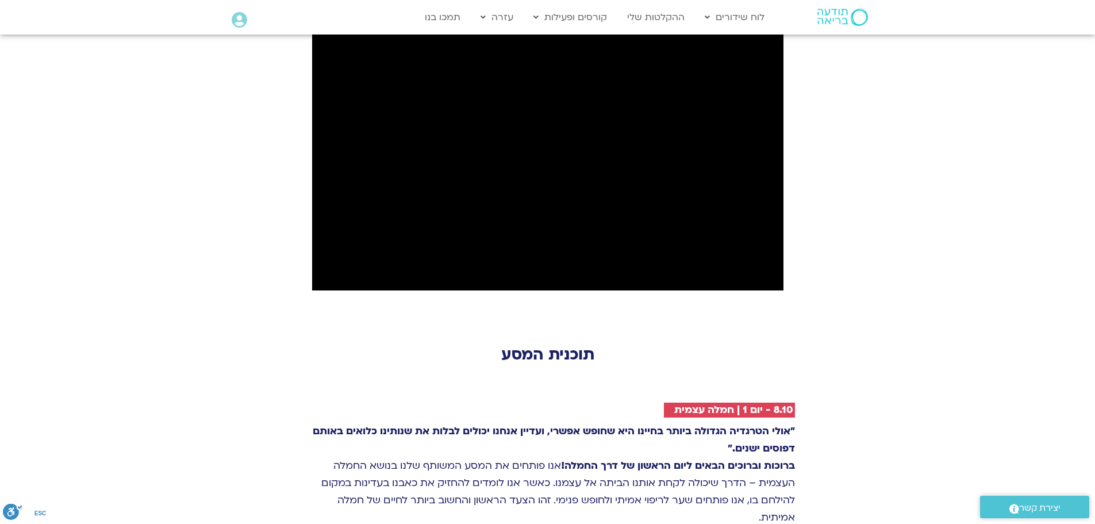
scroll to position [1323, 0]
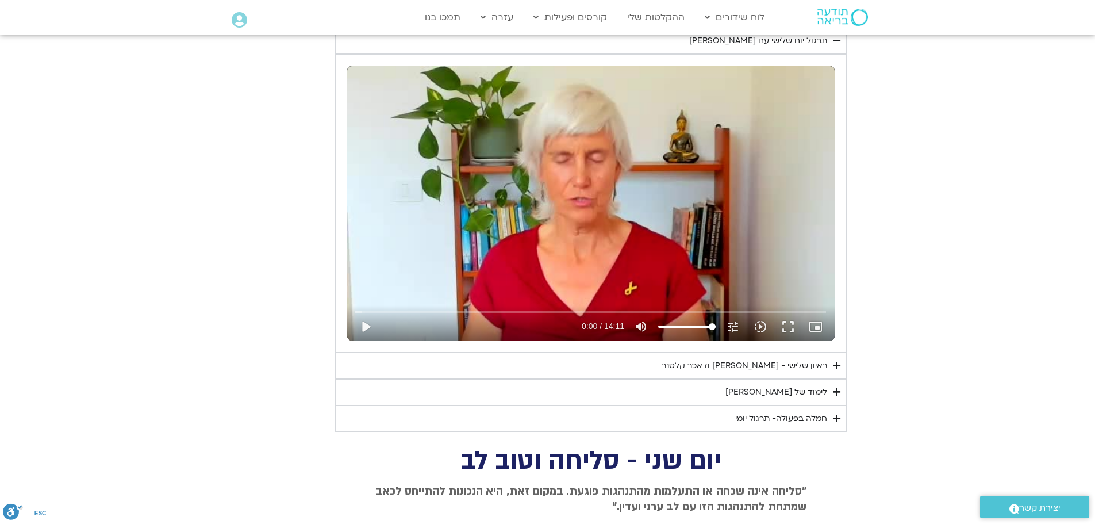
scroll to position [1095, 0]
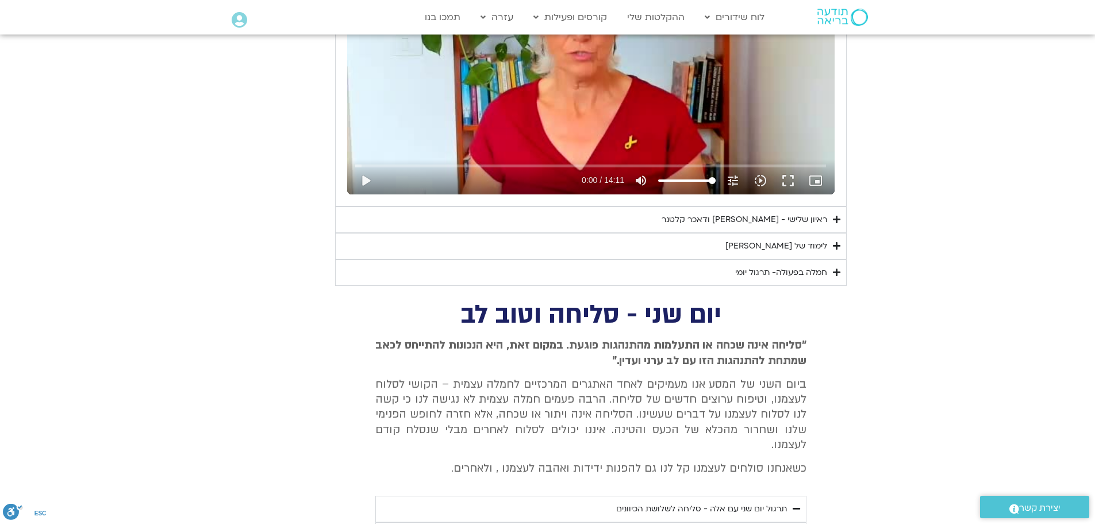
click at [836, 246] on icon "Accordion. Open links with Enter or Space, close with Escape, and navigate with…" at bounding box center [836, 246] width 7 height 9
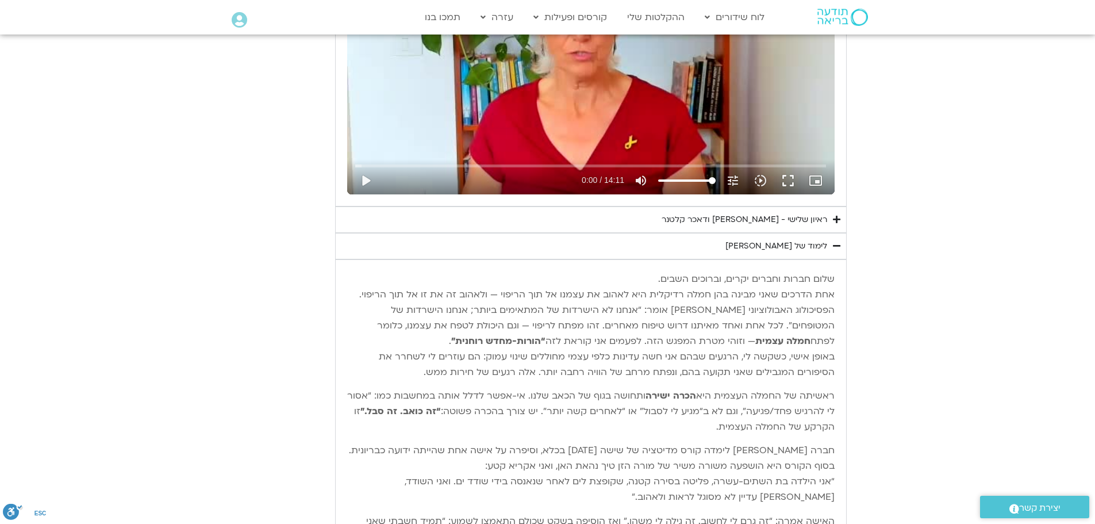
click at [836, 219] on icon "Accordion. Open links with Enter or Space, close with Escape, and navigate with…" at bounding box center [836, 219] width 7 height 9
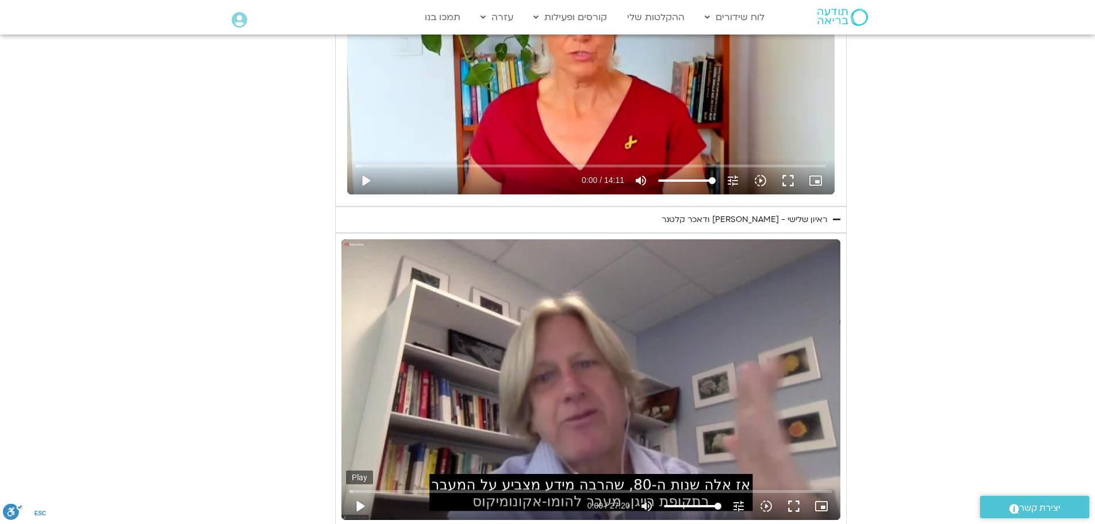
click at [363, 509] on button "play_arrow" at bounding box center [360, 506] width 28 height 28
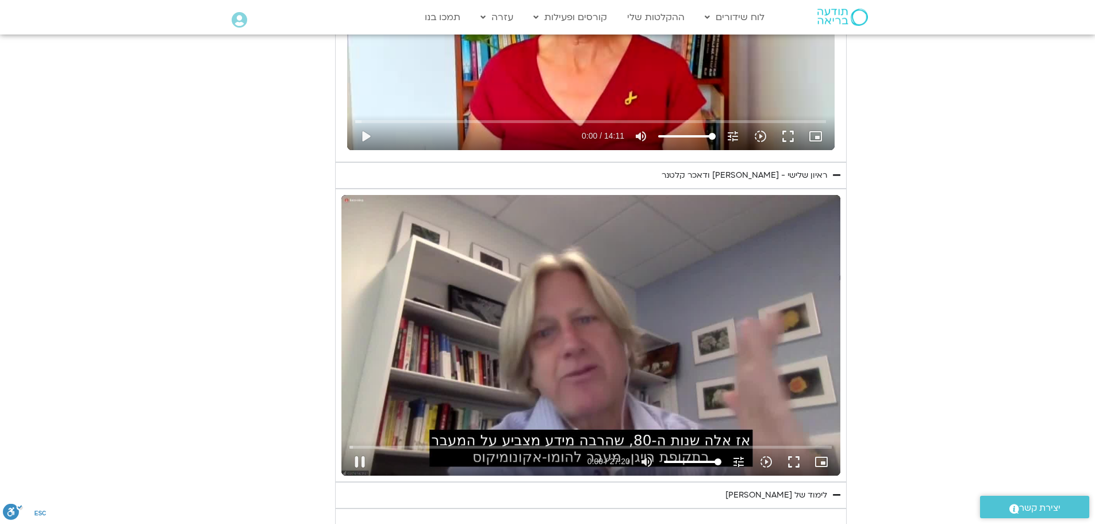
scroll to position [1152, 0]
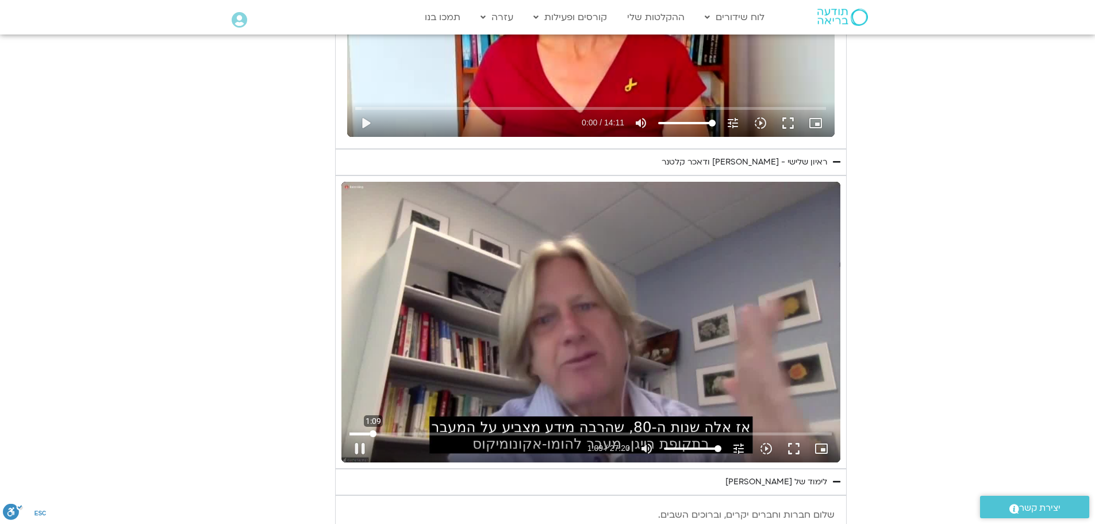
drag, startPoint x: 351, startPoint y: 434, endPoint x: 373, endPoint y: 436, distance: 21.9
click at [373, 436] on input "Seek" at bounding box center [591, 433] width 482 height 7
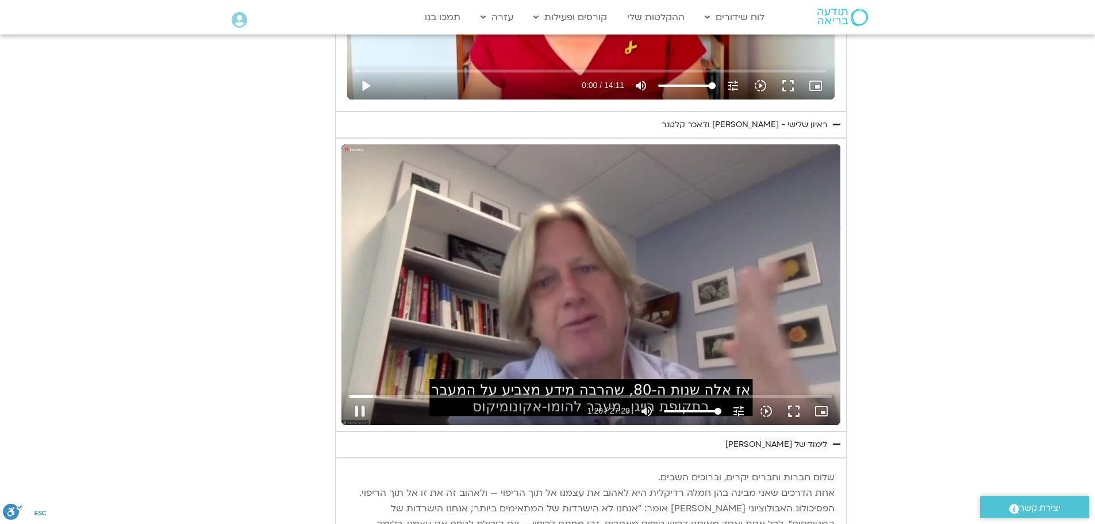
scroll to position [1210, 0]
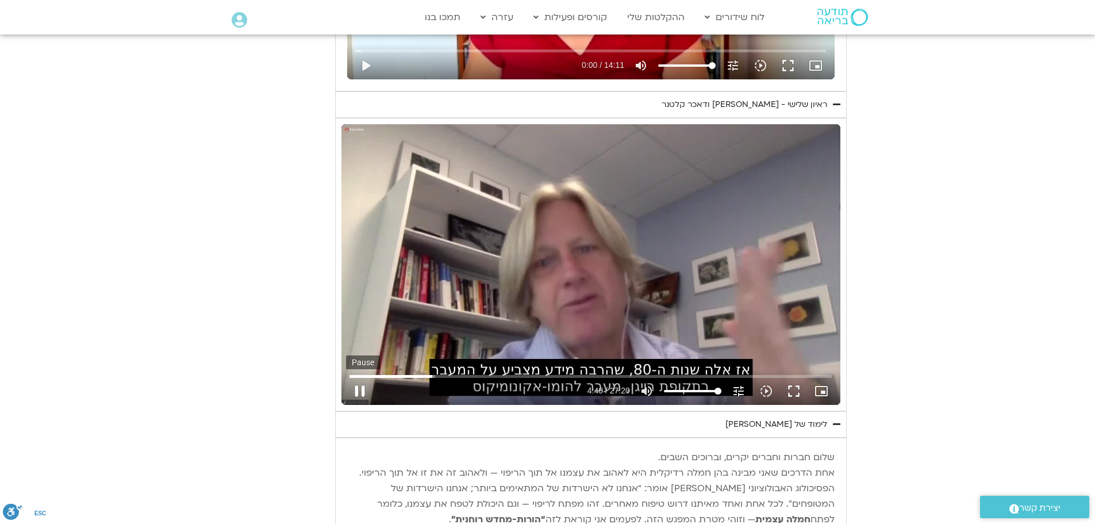
click at [360, 388] on button "pause" at bounding box center [360, 391] width 28 height 28
click at [363, 394] on button "play_arrow" at bounding box center [360, 391] width 28 height 28
click at [363, 390] on button "pause" at bounding box center [360, 391] width 28 height 28
drag, startPoint x: 529, startPoint y: 373, endPoint x: 521, endPoint y: 373, distance: 8.1
click at [521, 373] on input "Seek" at bounding box center [591, 376] width 482 height 7
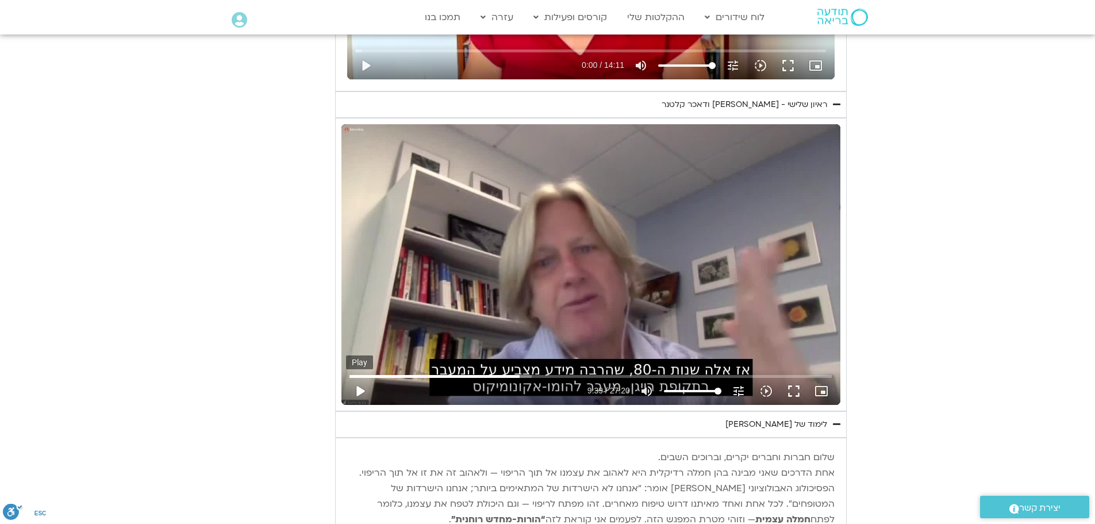
click at [362, 390] on button "play_arrow" at bounding box center [360, 391] width 28 height 28
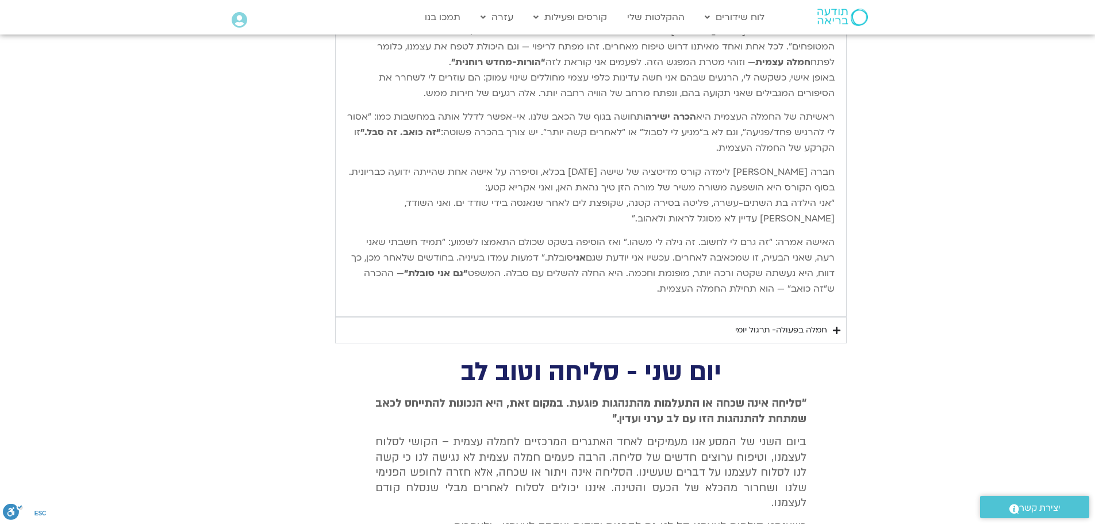
scroll to position [1670, 0]
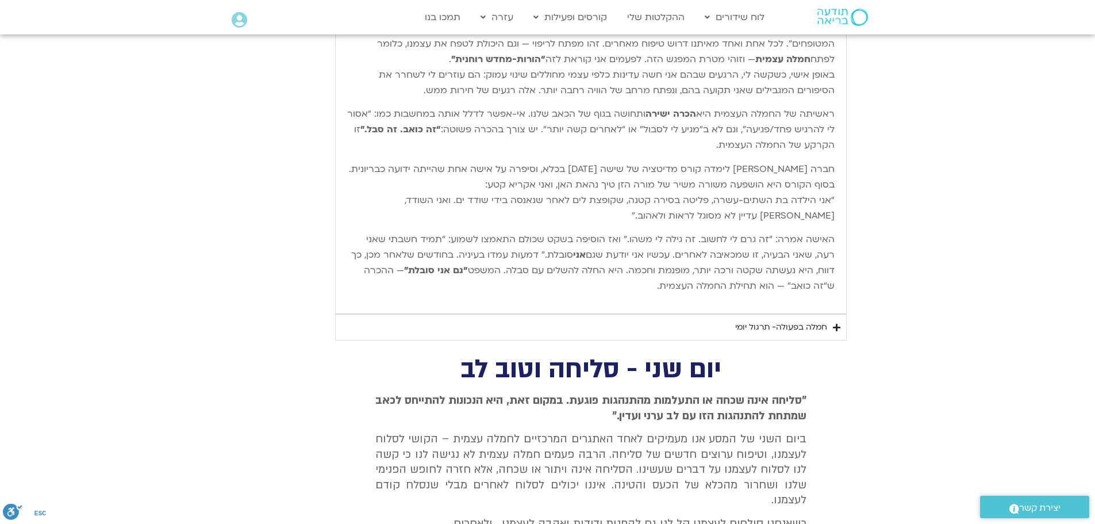
click at [836, 328] on icon "Accordion. Open links with Enter or Space, close with Escape, and navigate with…" at bounding box center [836, 327] width 7 height 9
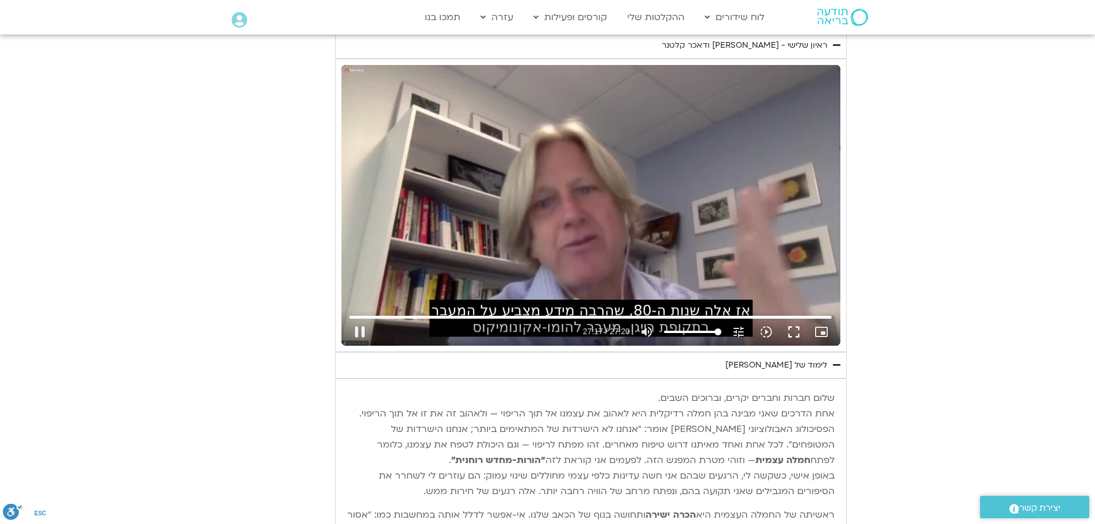
scroll to position [1267, 0]
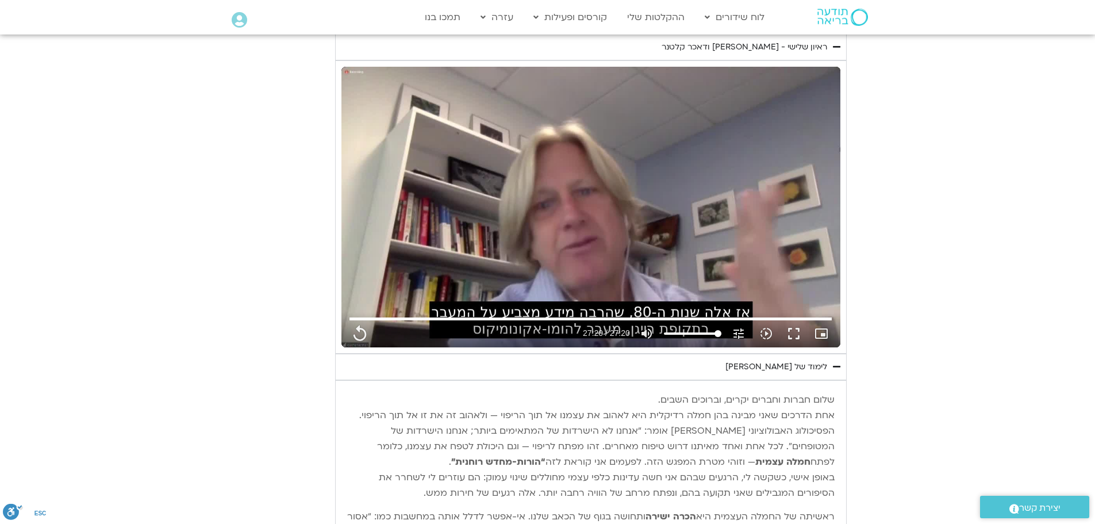
type input "1640.5"
